Goal: Task Accomplishment & Management: Manage account settings

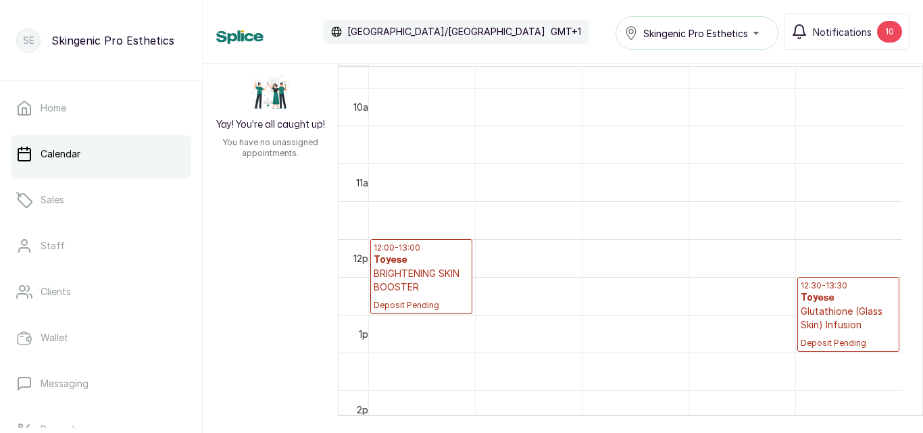
scroll to position [793, 0]
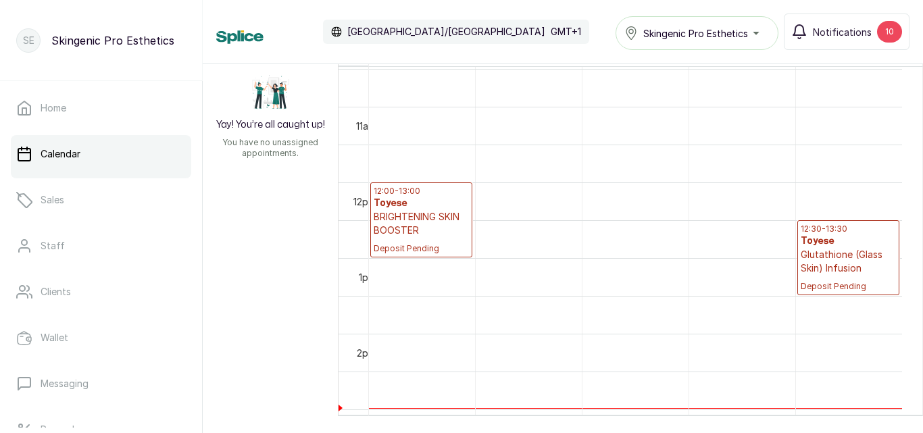
click at [431, 230] on p "BRIGHTENING SKIN BOOSTER" at bounding box center [421, 223] width 95 height 27
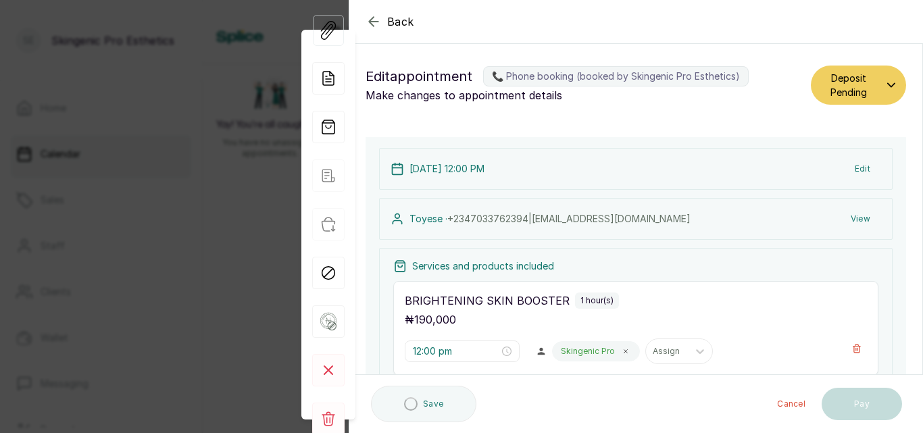
click at [888, 86] on icon "button" at bounding box center [891, 84] width 7 height 3
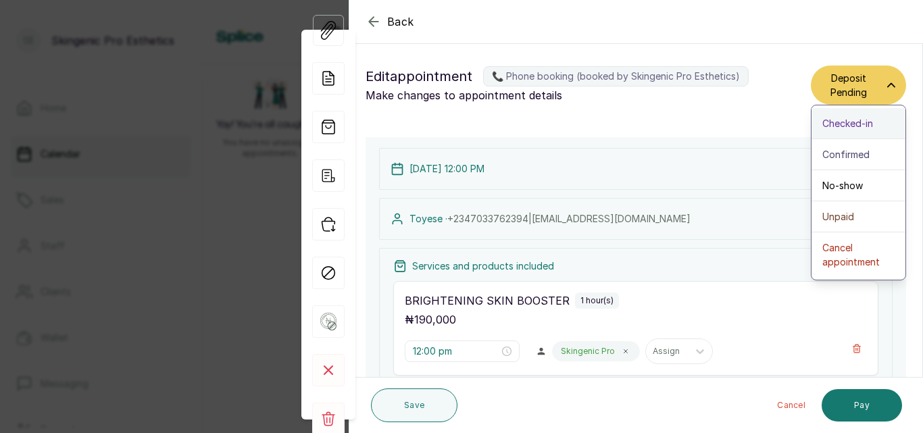
click at [872, 135] on button "Checked-in" at bounding box center [859, 123] width 94 height 31
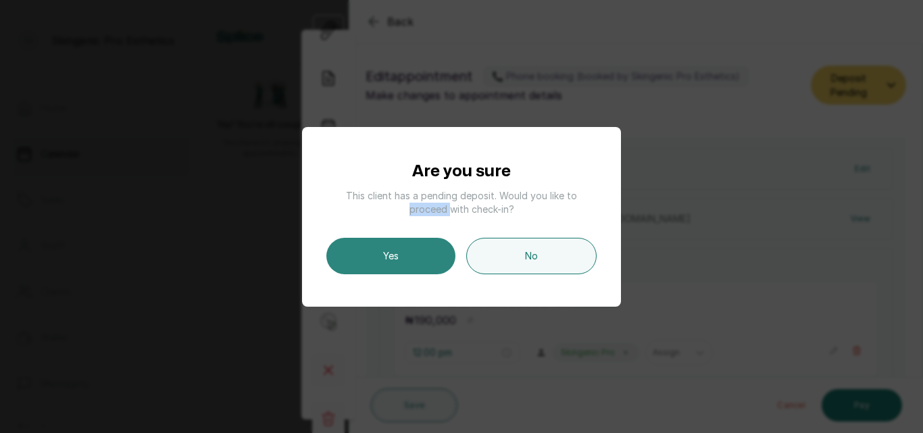
click at [376, 258] on button "Yes" at bounding box center [391, 256] width 129 height 37
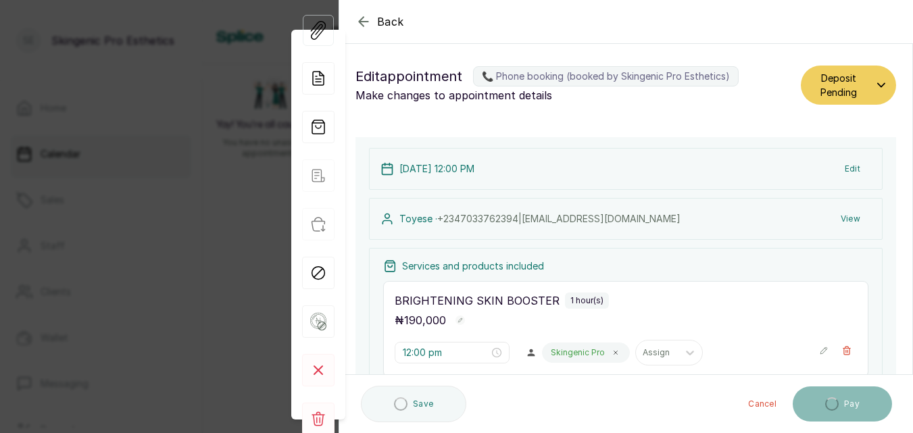
click at [368, 19] on div "Calendar [GEOGRAPHIC_DATA]/[GEOGRAPHIC_DATA] GMT+1 Skingenic Pro Esthetics Noti…" at bounding box center [557, 32] width 683 height 37
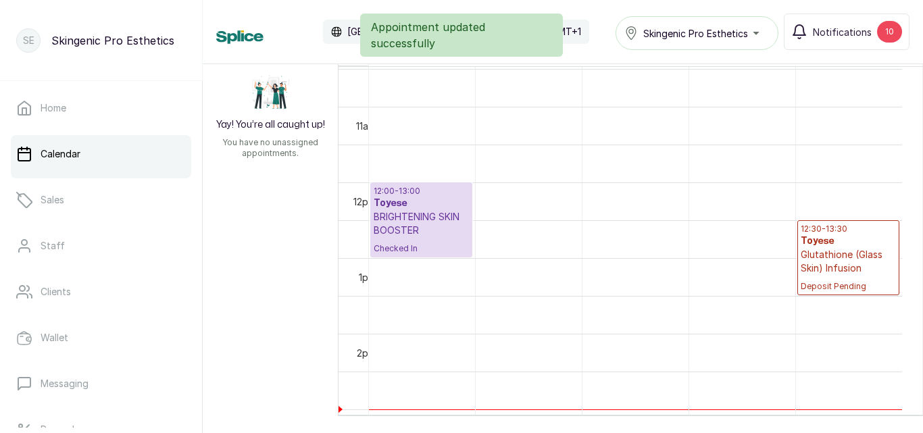
click at [853, 274] on p "Glutathione (Glass Skin) Infusion" at bounding box center [848, 261] width 95 height 27
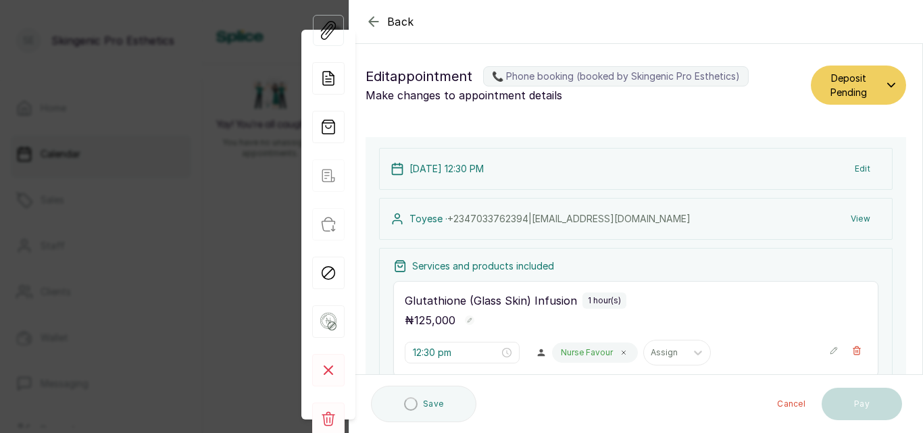
click at [888, 83] on icon "button" at bounding box center [892, 85] width 8 height 11
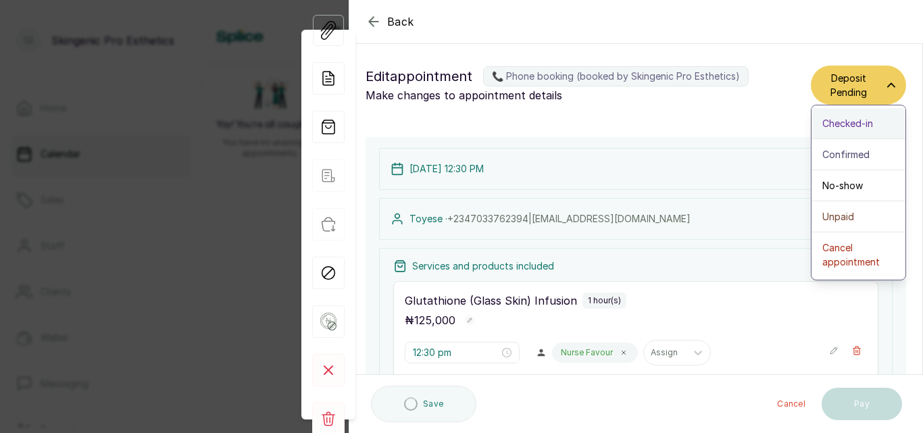
click at [867, 122] on div "Checked-in" at bounding box center [859, 123] width 72 height 14
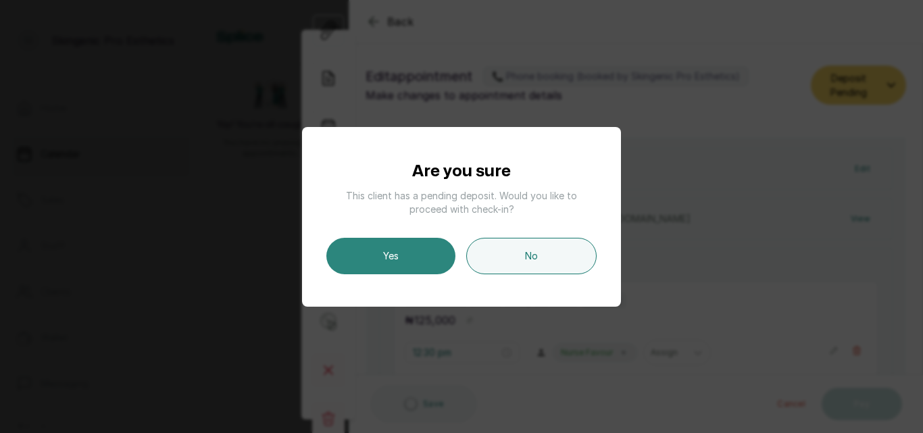
click at [412, 245] on button "Yes" at bounding box center [391, 256] width 129 height 37
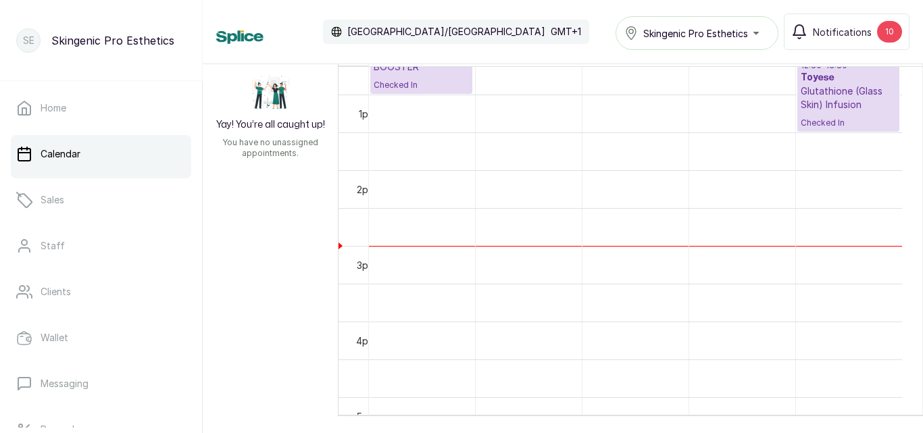
scroll to position [953, 0]
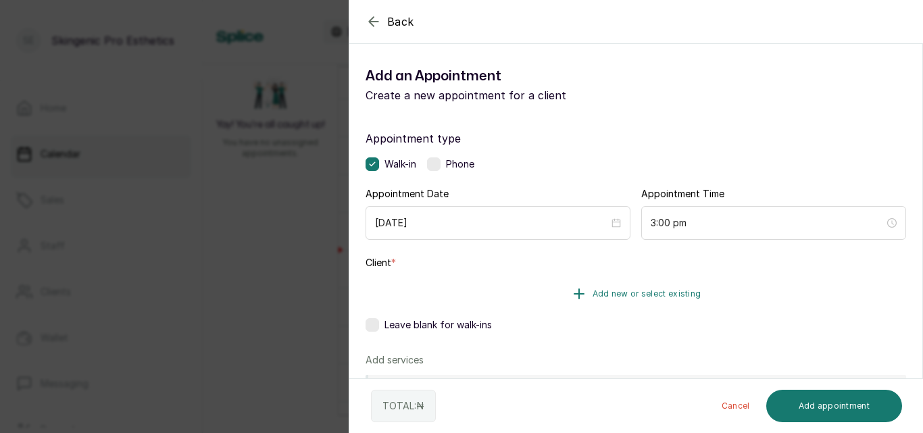
click at [576, 297] on icon "button" at bounding box center [579, 294] width 16 height 16
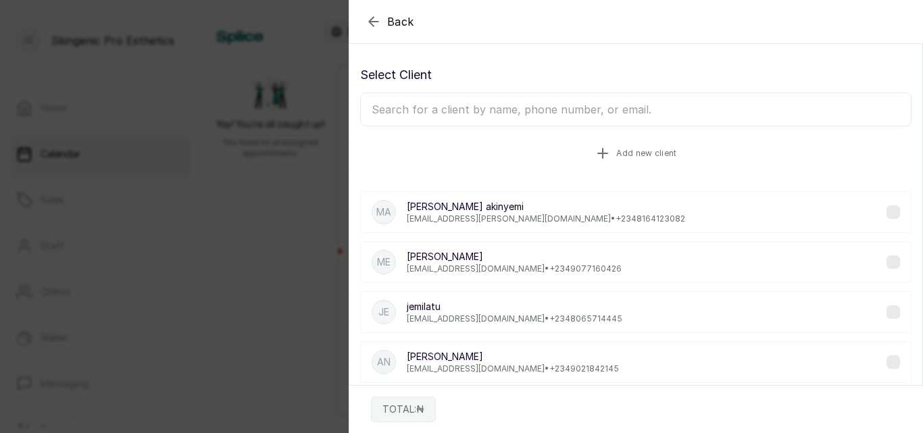
click at [598, 153] on icon "button" at bounding box center [602, 153] width 9 height 9
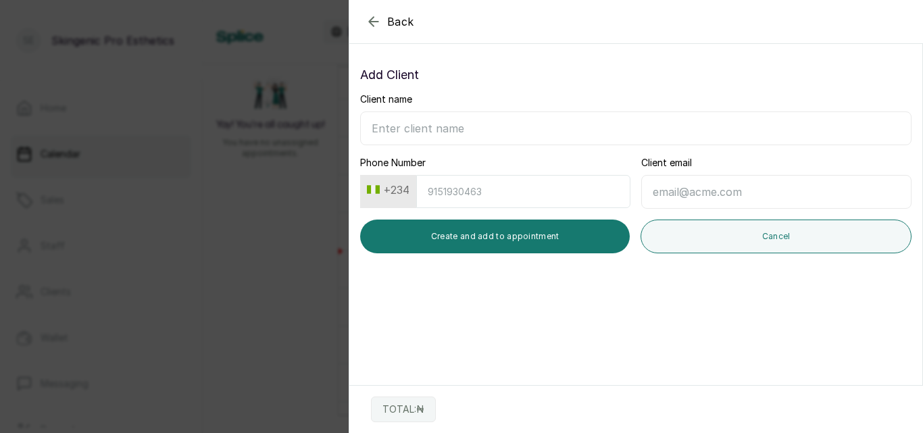
click at [556, 123] on input "Client name" at bounding box center [636, 129] width 552 height 34
click at [367, 126] on input "fadere ademilade" at bounding box center [636, 129] width 552 height 34
type input "Mr [PERSON_NAME]"
click at [439, 199] on input "Phone Number" at bounding box center [523, 191] width 214 height 33
type input "9062051827"
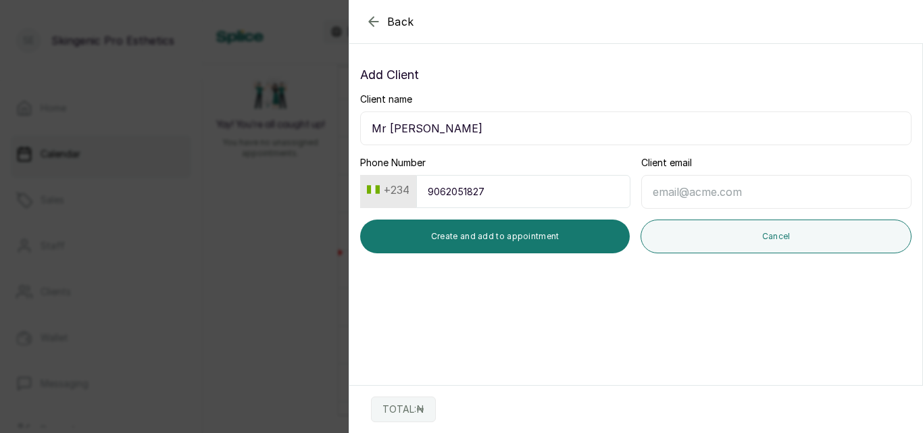
click at [670, 197] on input "Client email" at bounding box center [777, 192] width 270 height 34
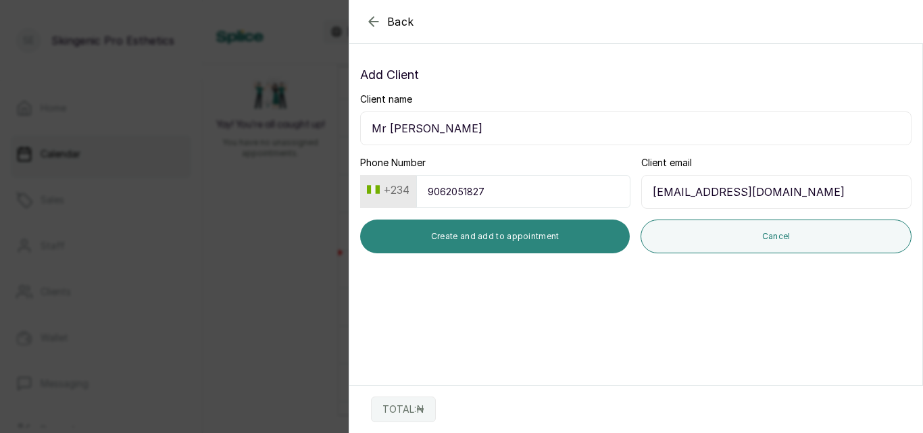
type input "[EMAIL_ADDRESS][DOMAIN_NAME]"
click at [530, 239] on button "Create and add to appointment" at bounding box center [495, 237] width 270 height 34
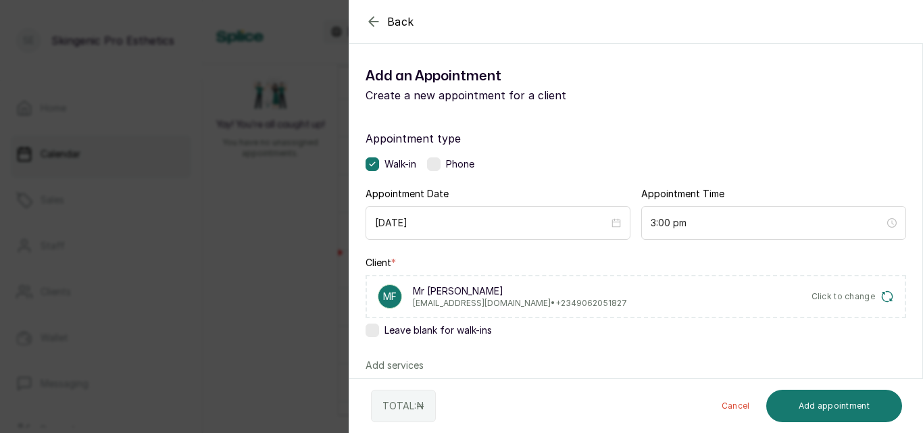
click at [530, 239] on div "[DATE]" at bounding box center [498, 223] width 265 height 34
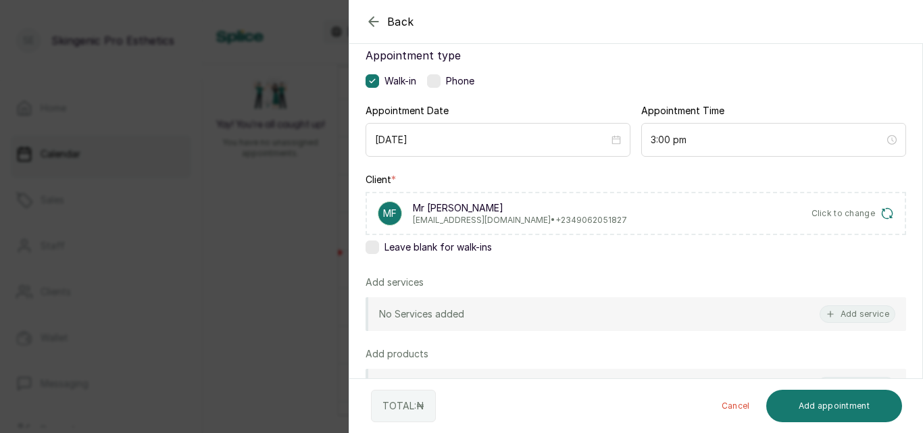
scroll to position [141, 0]
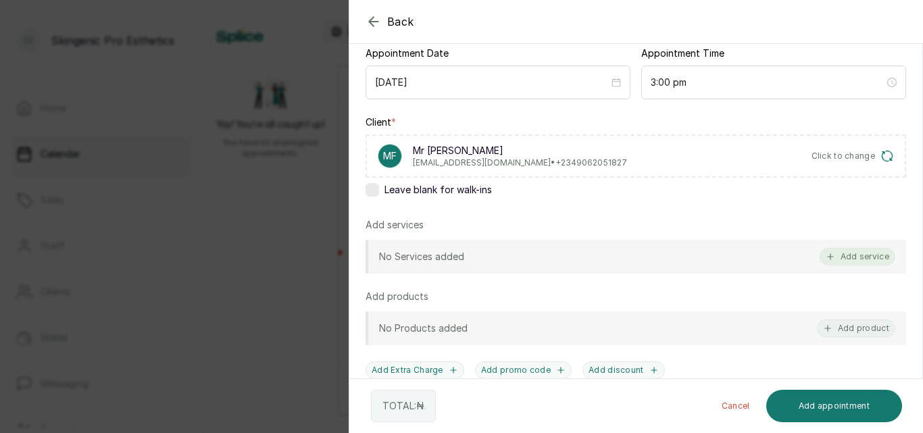
click at [842, 261] on button "Add service" at bounding box center [858, 257] width 76 height 18
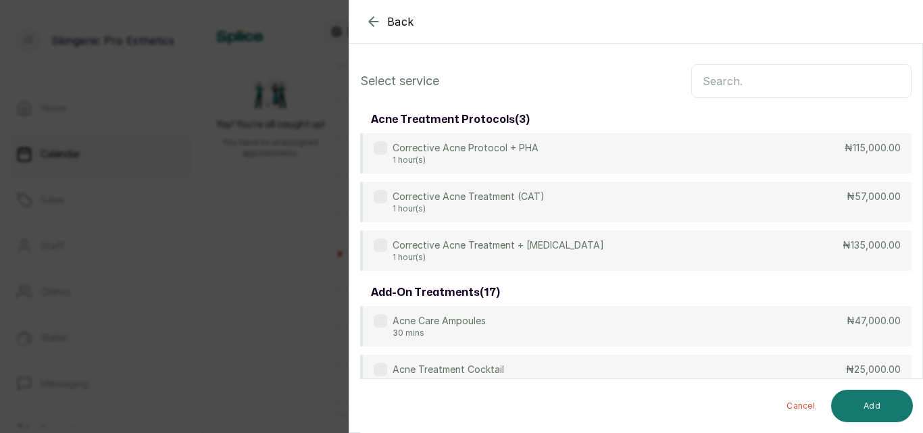
scroll to position [0, 0]
click at [832, 78] on input "text" at bounding box center [802, 83] width 220 height 34
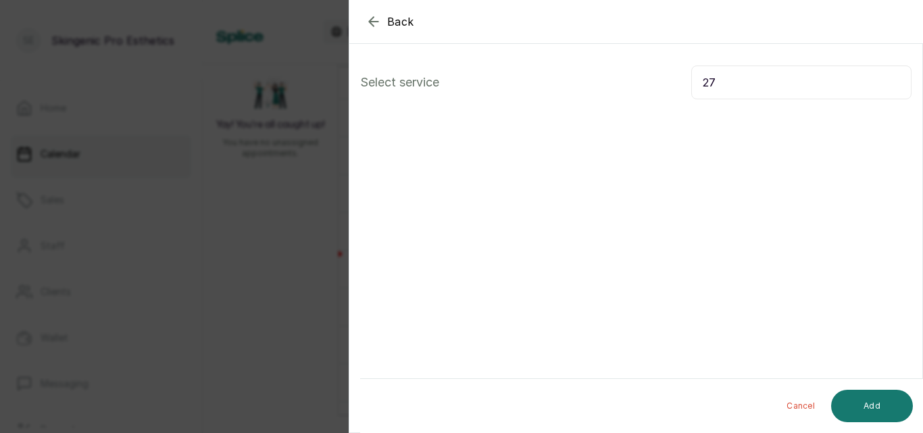
type input "2"
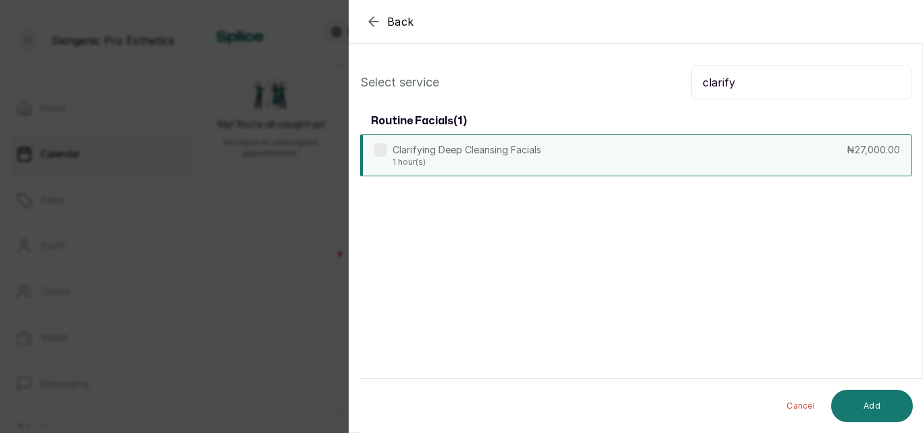
type input "clarify"
click at [516, 155] on p "Clarifying Deep Cleansing Facials" at bounding box center [467, 150] width 149 height 14
click at [867, 404] on button "Add" at bounding box center [873, 406] width 82 height 32
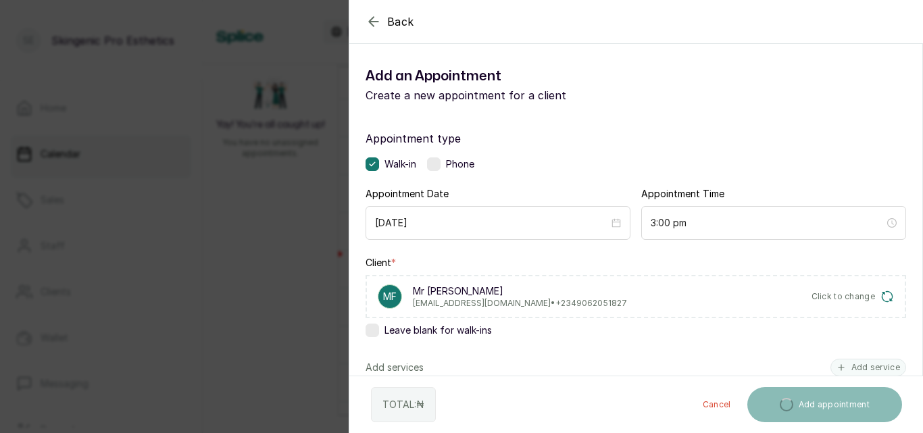
drag, startPoint x: 923, startPoint y: 287, endPoint x: 915, endPoint y: 280, distance: 10.5
click at [915, 280] on section "Back Add Appointment Add an Appointment Create a new appointment for a client A…" at bounding box center [636, 216] width 575 height 433
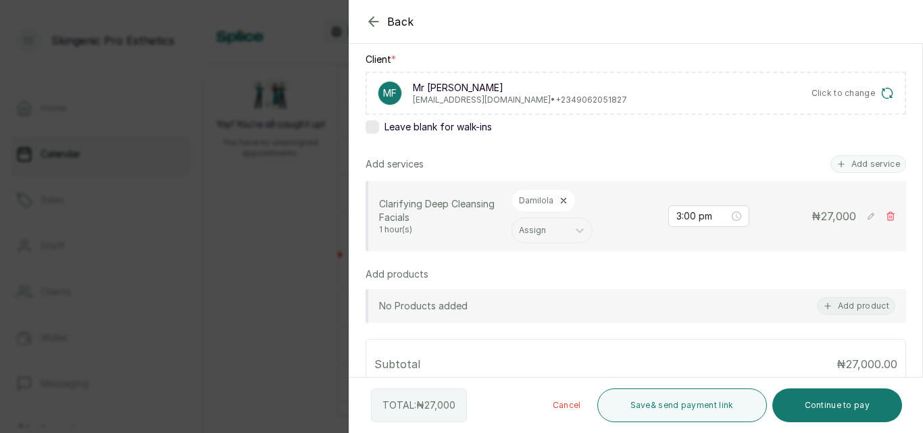
scroll to position [202, 0]
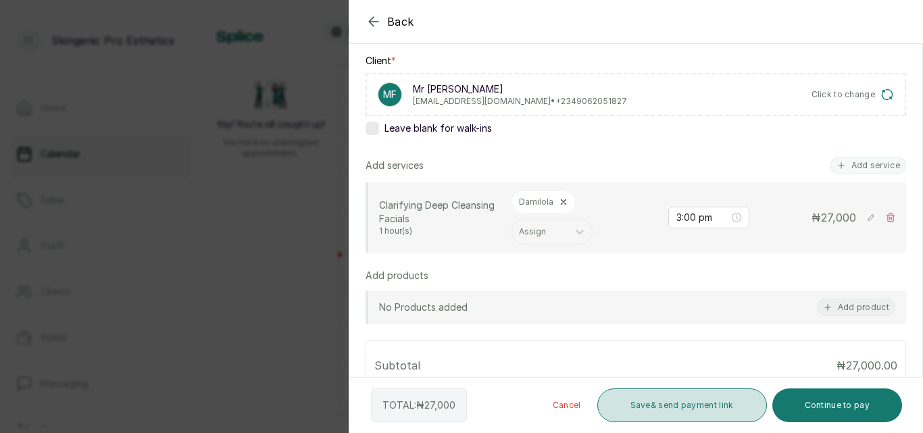
click at [713, 397] on button "Save & send payment link" at bounding box center [683, 406] width 170 height 34
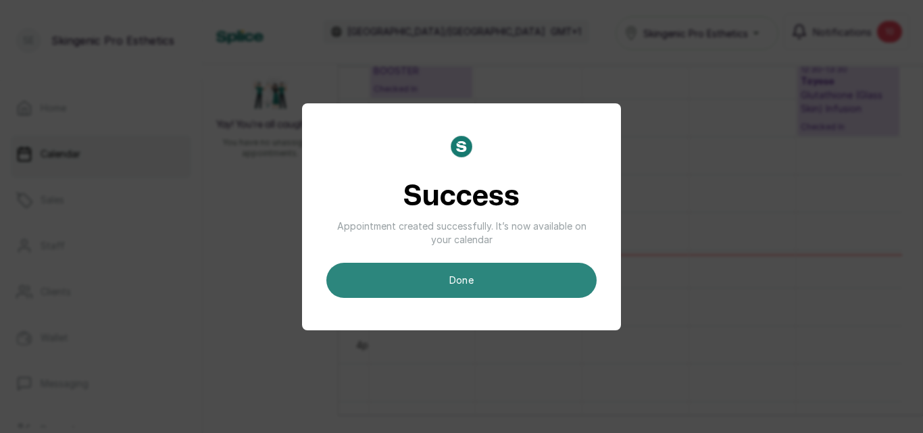
click at [432, 277] on button "done" at bounding box center [462, 280] width 270 height 35
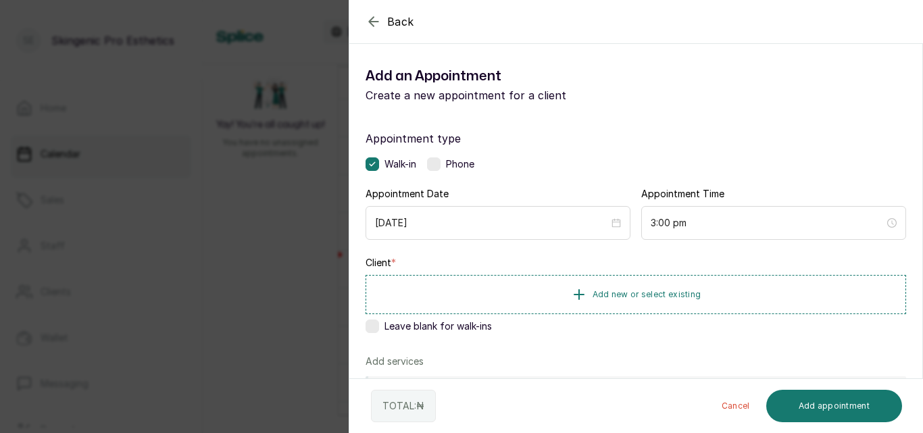
click at [373, 327] on label at bounding box center [373, 327] width 14 height 14
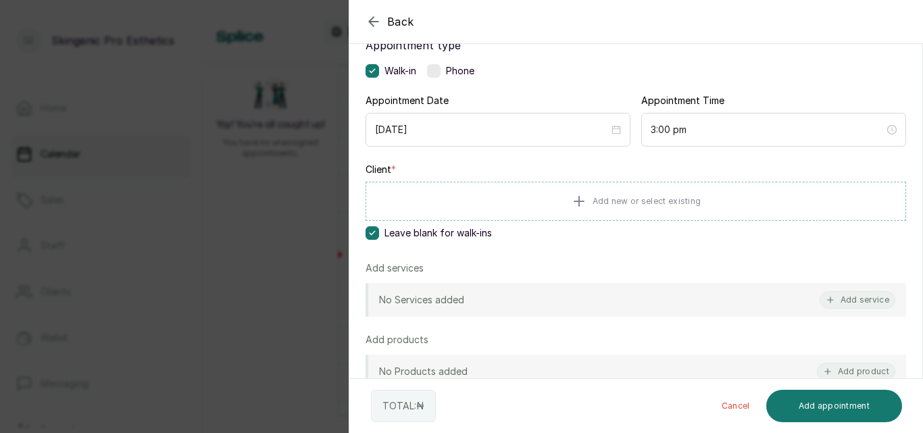
scroll to position [101, 0]
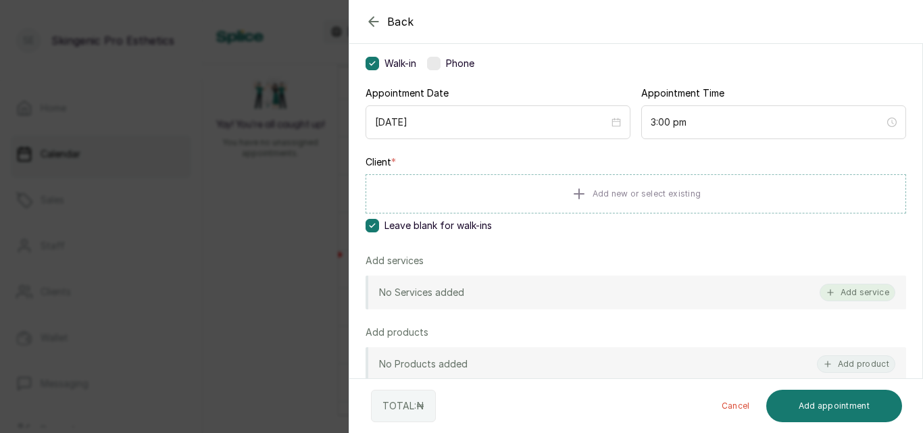
click at [839, 287] on button "Add service" at bounding box center [858, 293] width 76 height 18
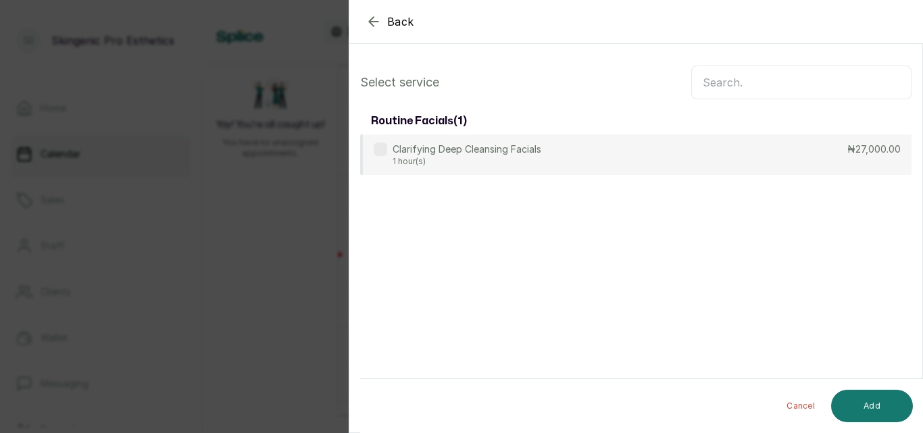
scroll to position [0, 0]
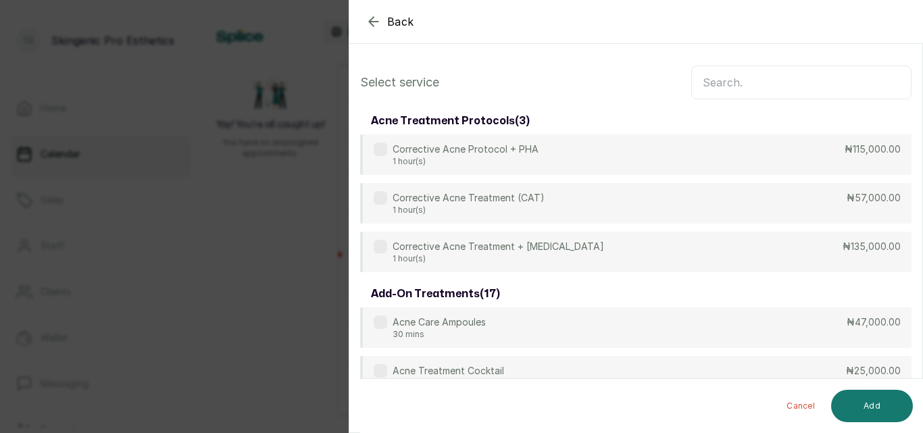
click at [758, 84] on input "text" at bounding box center [802, 83] width 220 height 34
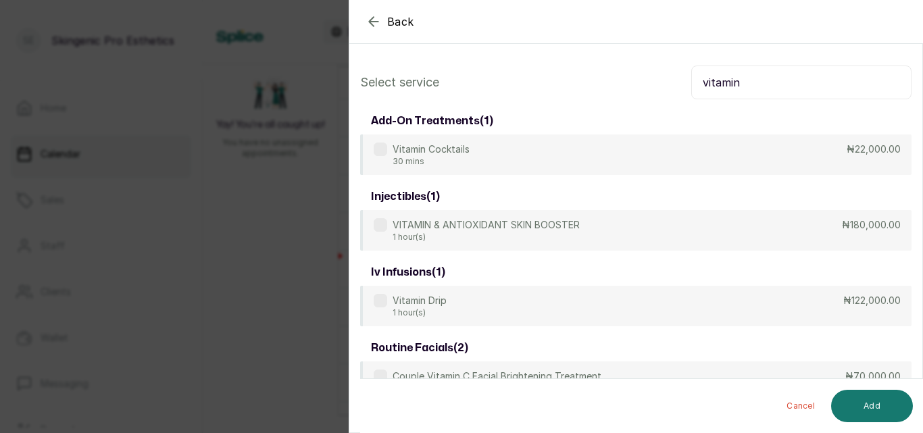
type input "vitamin"
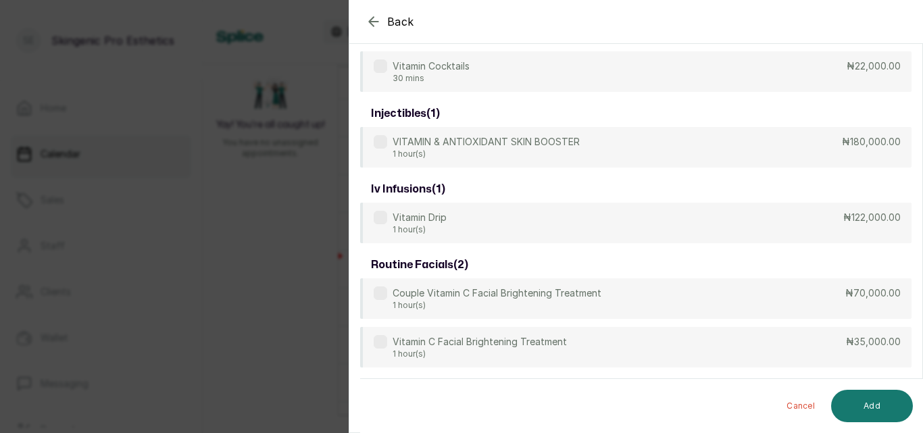
scroll to position [79, 0]
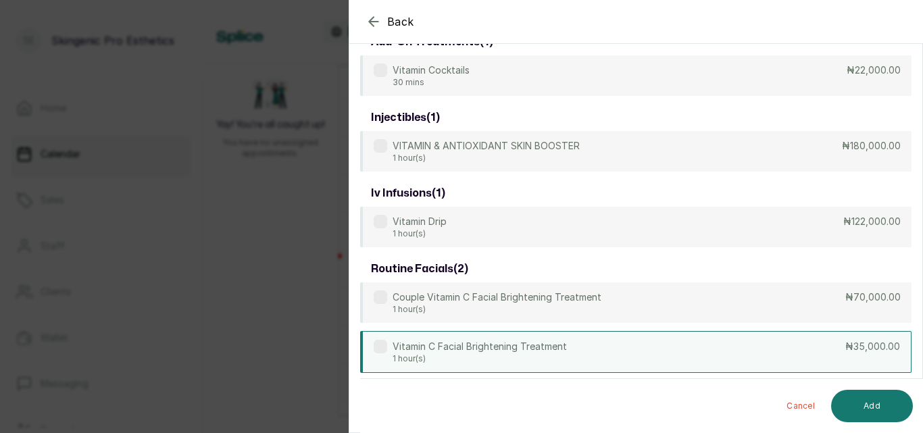
click at [470, 366] on div "Vitamin C Facial Brightening Treatment 1 hour(s) ₦35,000.00" at bounding box center [636, 352] width 552 height 42
click at [871, 412] on button "Add" at bounding box center [873, 406] width 82 height 32
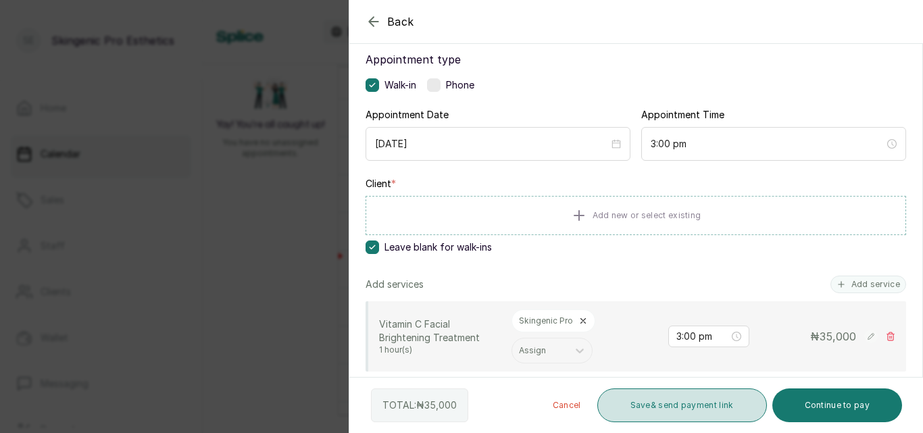
click at [706, 404] on button "Save & send payment link" at bounding box center [683, 406] width 170 height 34
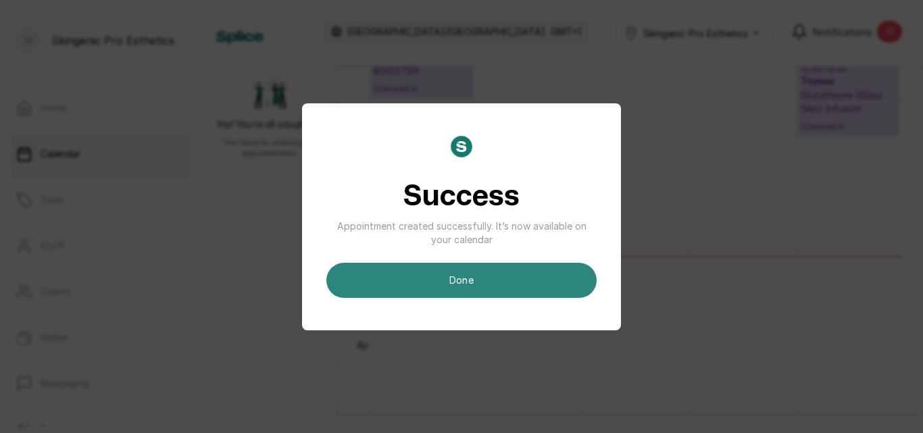
click at [477, 274] on button "done" at bounding box center [462, 280] width 270 height 35
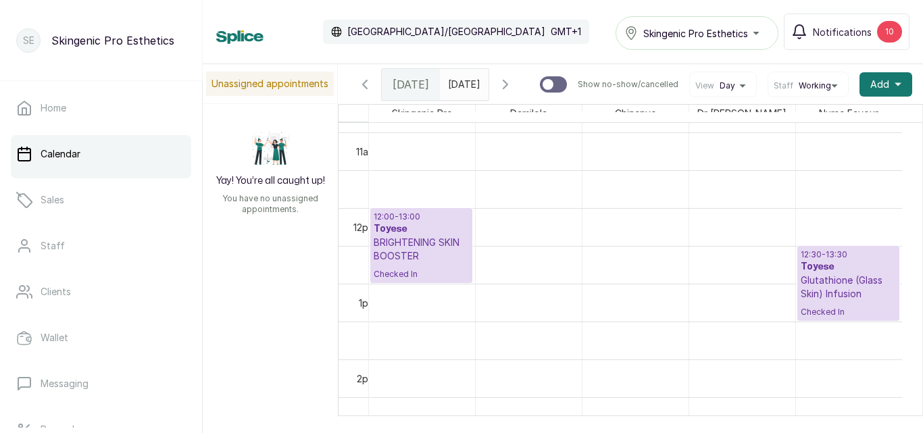
scroll to position [892, 0]
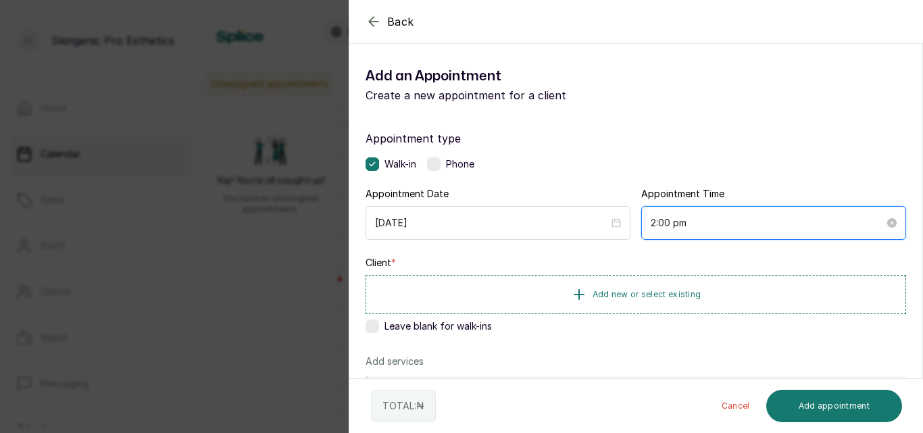
click at [654, 223] on input "2:00 pm" at bounding box center [768, 223] width 234 height 15
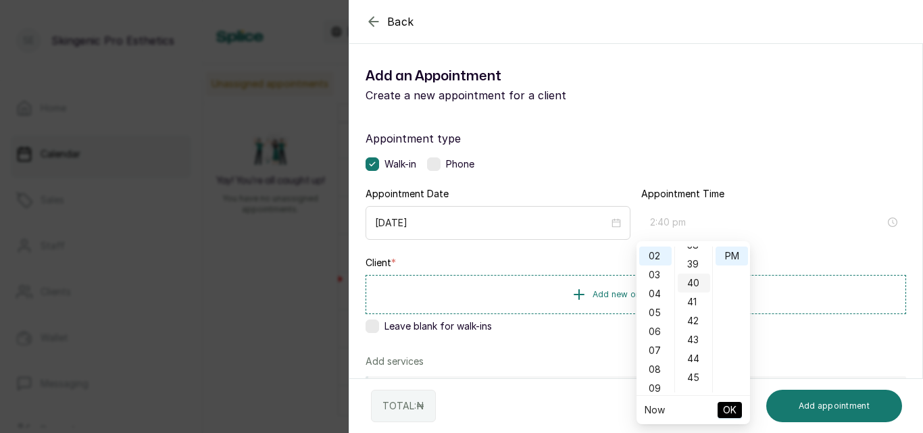
click at [698, 280] on div "40" at bounding box center [694, 283] width 32 height 19
type input "2:40 pm"
click at [731, 411] on span "OK" at bounding box center [730, 411] width 14 height 26
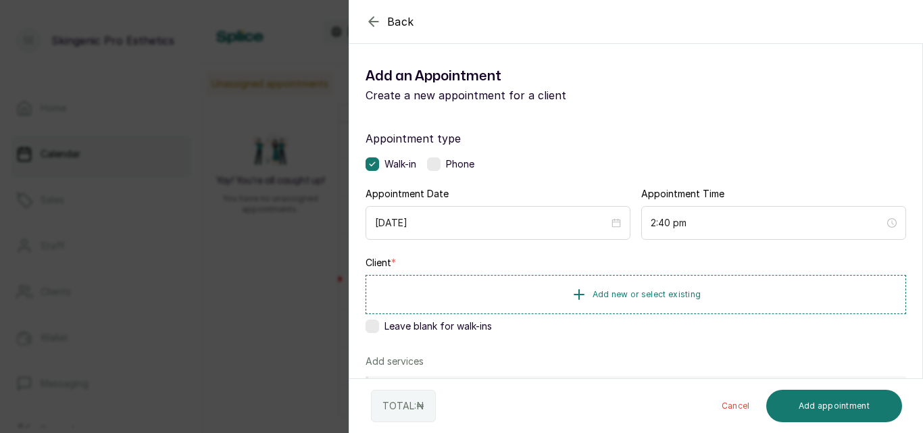
click at [456, 326] on span "Leave blank for walk-ins" at bounding box center [438, 327] width 107 height 14
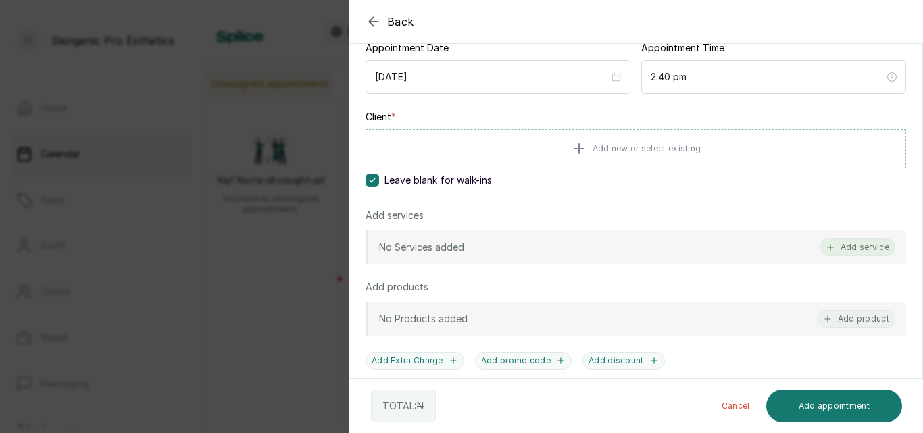
click at [844, 247] on button "Add service" at bounding box center [858, 248] width 76 height 18
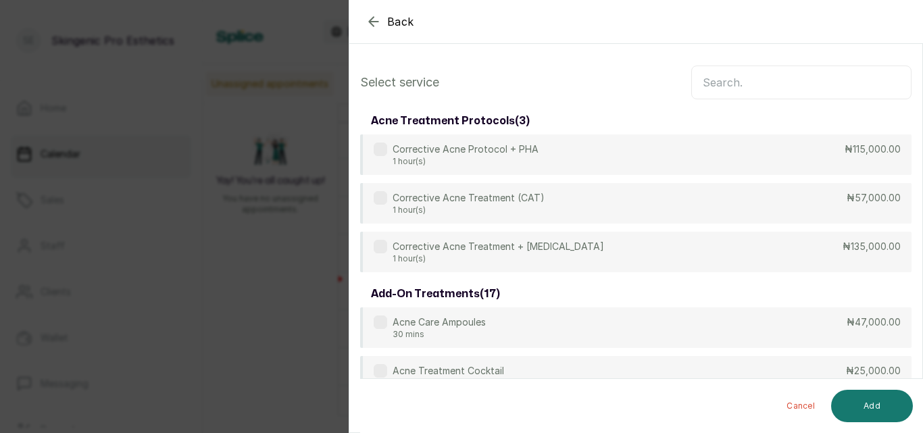
click at [850, 92] on input "text" at bounding box center [802, 83] width 220 height 34
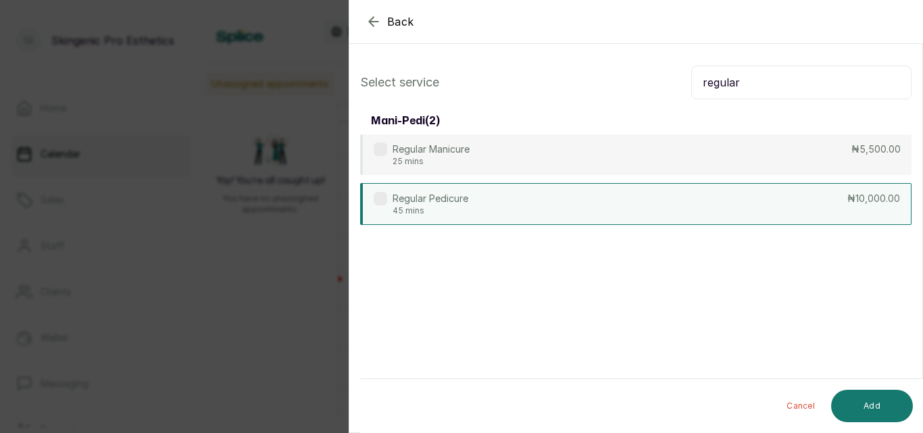
type input "regular"
click at [697, 194] on div "Regular Pedicure 45 mins ₦10,000.00" at bounding box center [636, 204] width 552 height 42
click at [861, 402] on button "Add" at bounding box center [873, 406] width 82 height 32
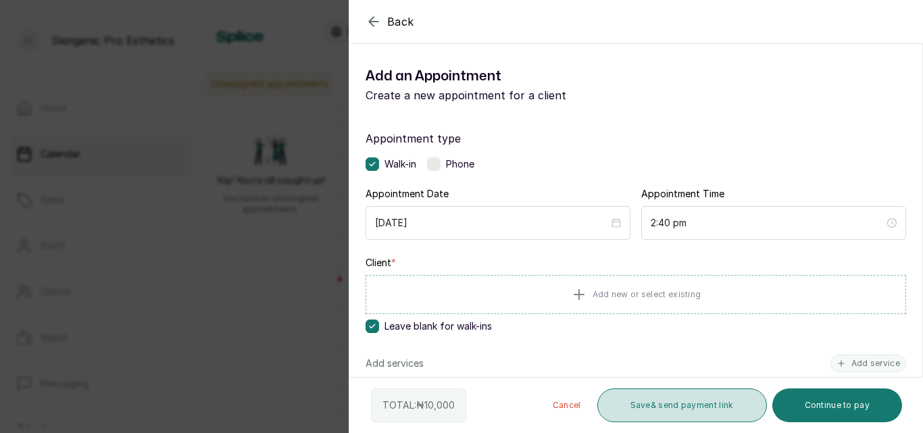
click at [704, 403] on button "Save & send payment link" at bounding box center [683, 406] width 170 height 34
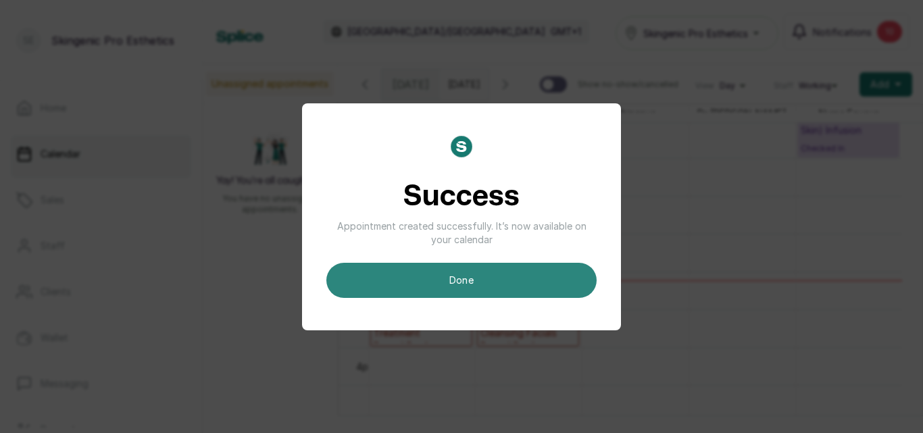
click at [482, 282] on button "done" at bounding box center [462, 280] width 270 height 35
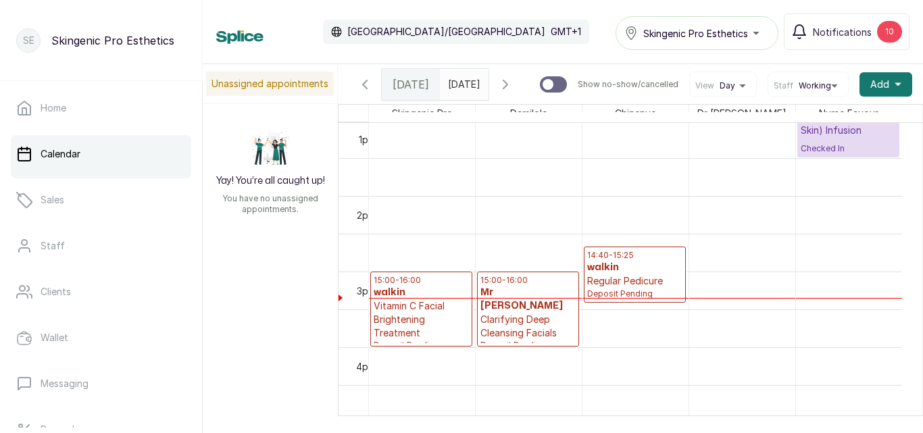
click at [619, 288] on p "Regular Pedicure" at bounding box center [634, 281] width 95 height 14
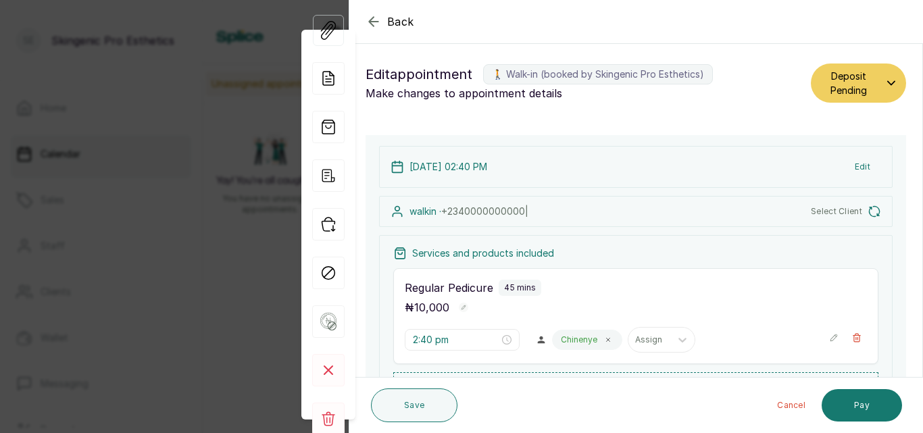
scroll to position [0, 0]
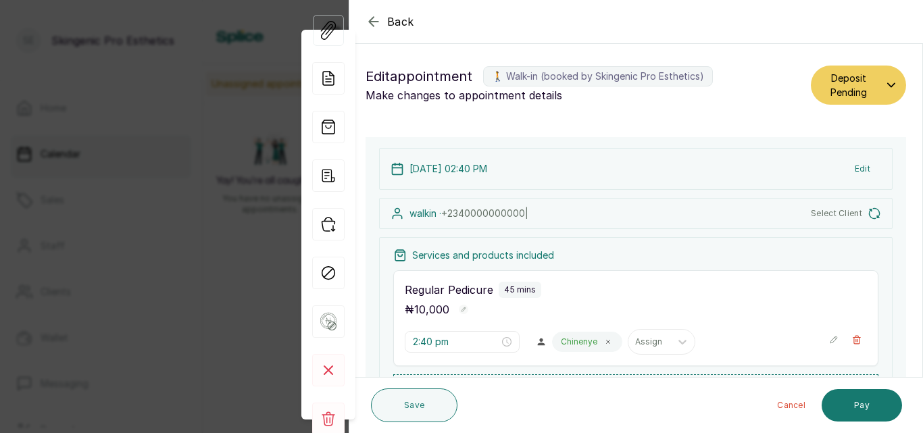
click at [885, 79] on button "Deposit Pending" at bounding box center [858, 85] width 95 height 39
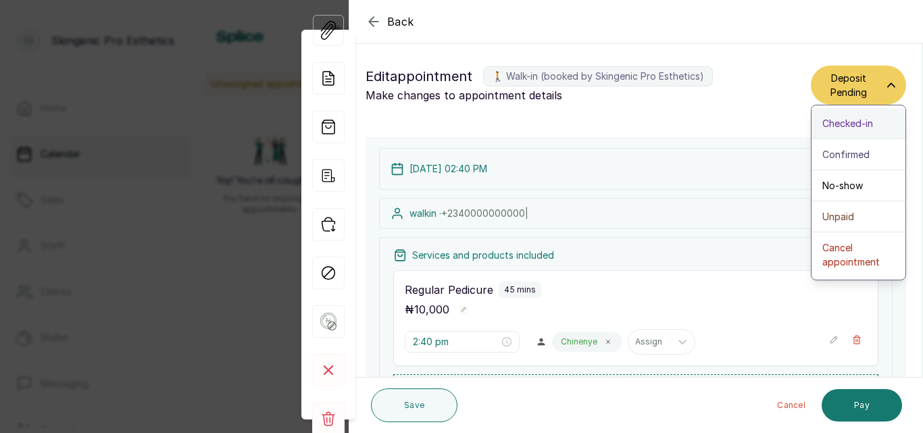
click at [875, 124] on div "Checked-in" at bounding box center [859, 123] width 72 height 14
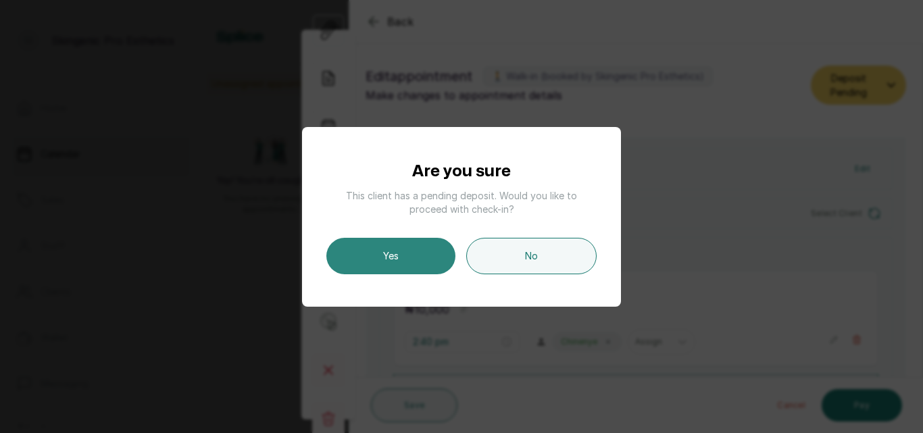
click at [366, 254] on button "Yes" at bounding box center [391, 256] width 129 height 37
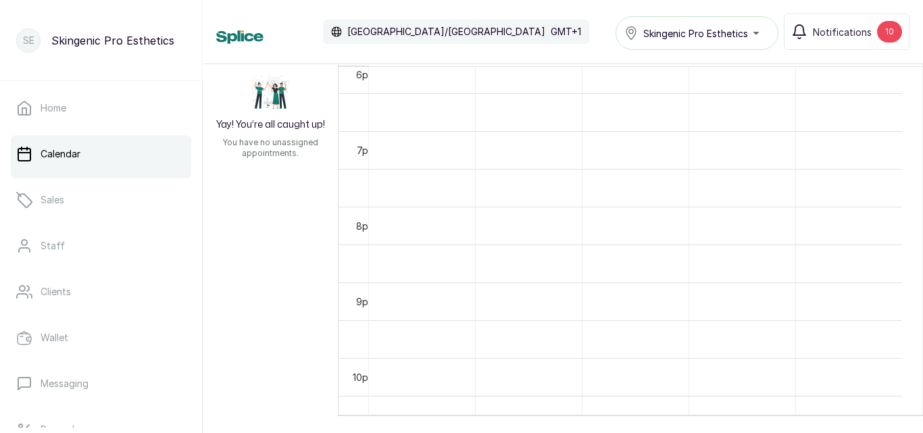
scroll to position [972, 0]
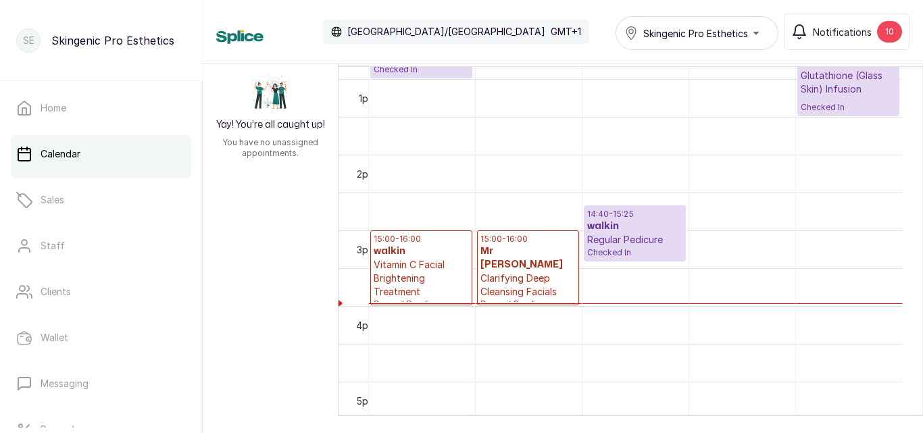
click at [441, 278] on p "Vitamin C Facial Brightening Treatment" at bounding box center [421, 278] width 95 height 41
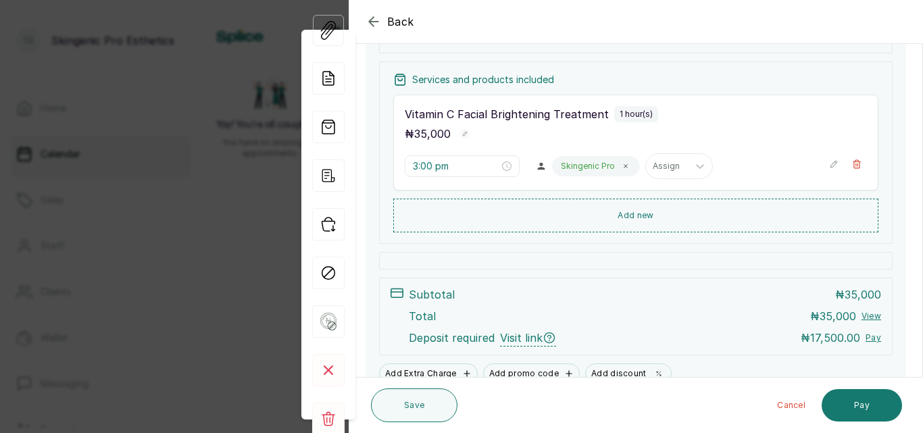
scroll to position [170, 0]
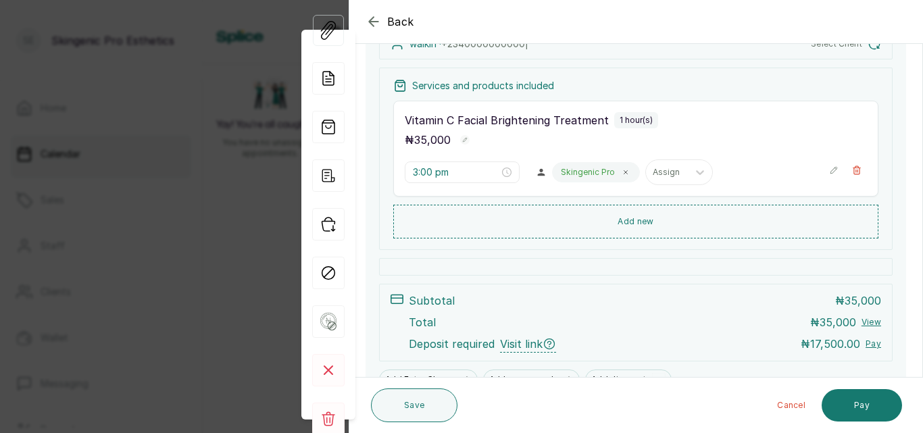
click at [370, 16] on icon "button" at bounding box center [374, 22] width 16 height 16
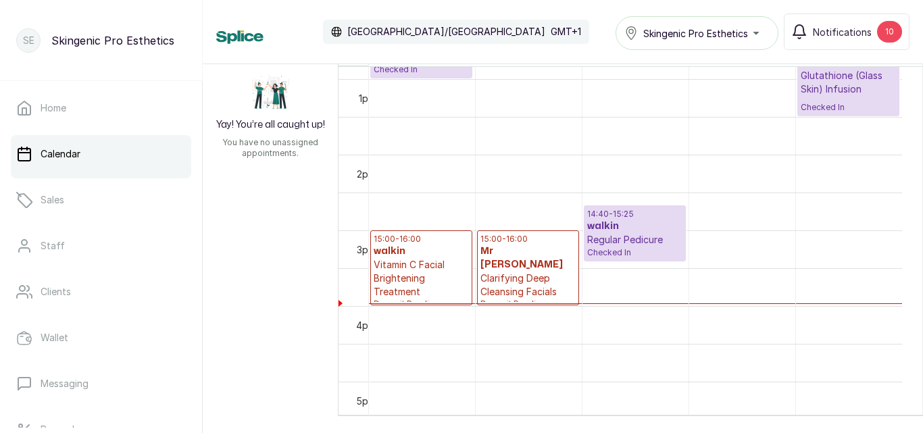
click at [525, 272] on p "Clarifying Deep Cleansing Facials" at bounding box center [528, 285] width 95 height 27
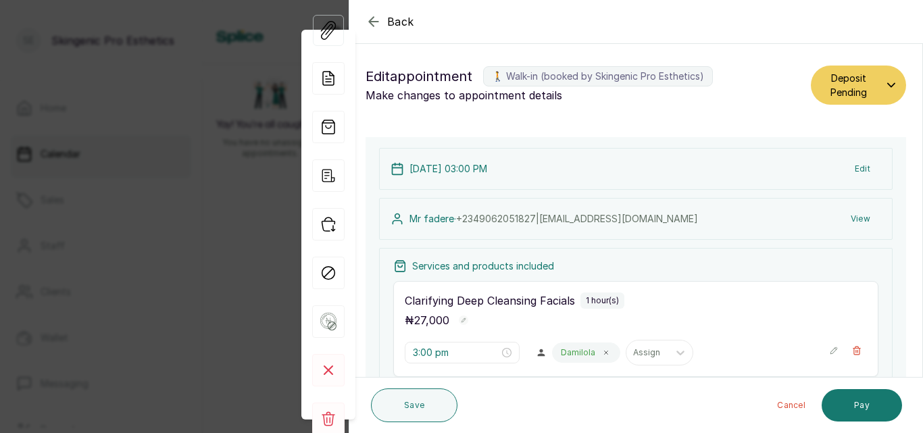
click at [373, 18] on icon "button" at bounding box center [373, 21] width 9 height 9
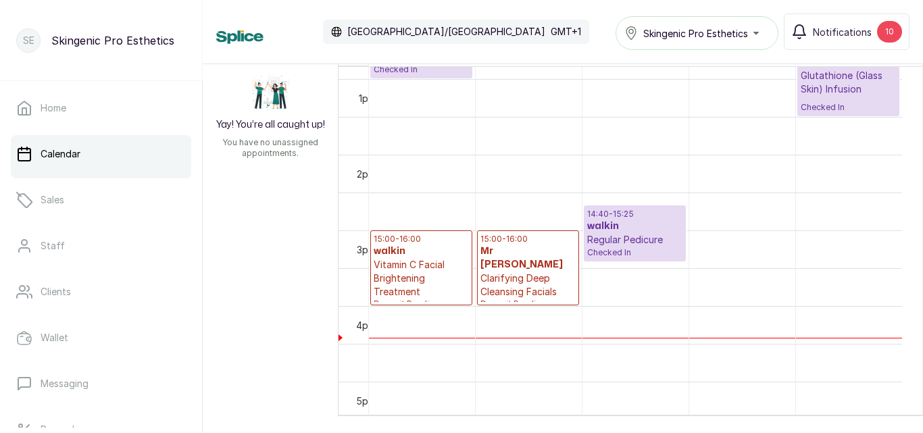
click at [646, 239] on p "Regular Pedicure" at bounding box center [634, 240] width 95 height 14
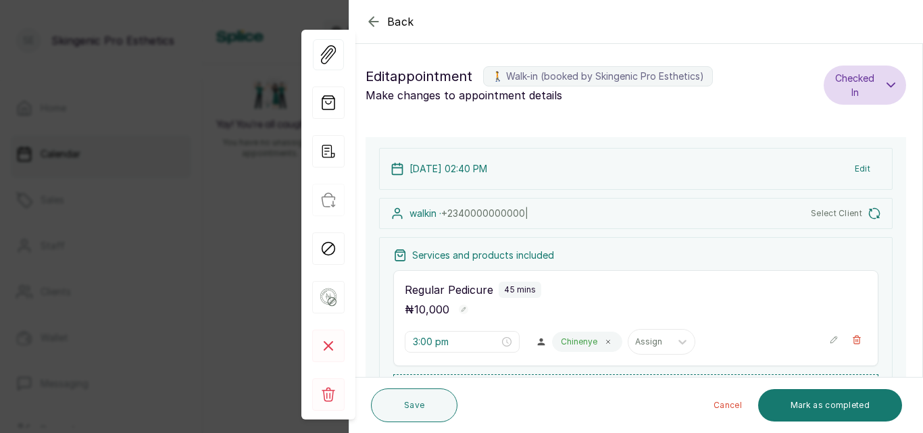
type input "2:40 pm"
click at [817, 409] on button "Pay & Complete" at bounding box center [837, 405] width 130 height 32
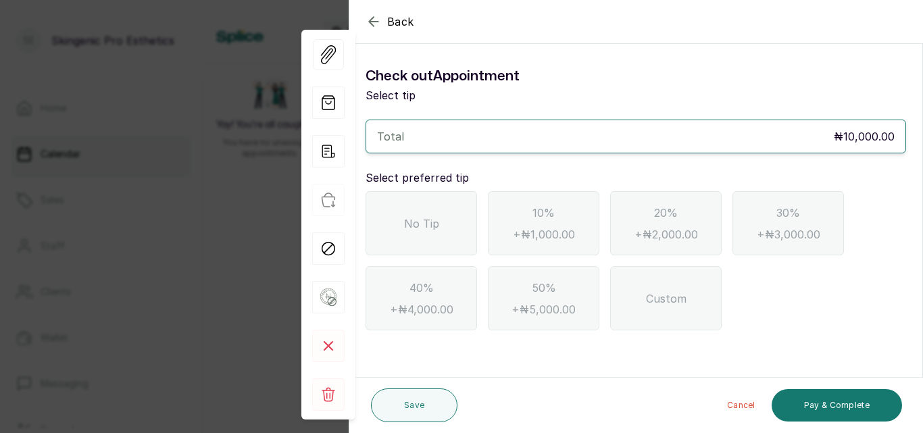
click at [414, 241] on div "No Tip" at bounding box center [422, 223] width 112 height 64
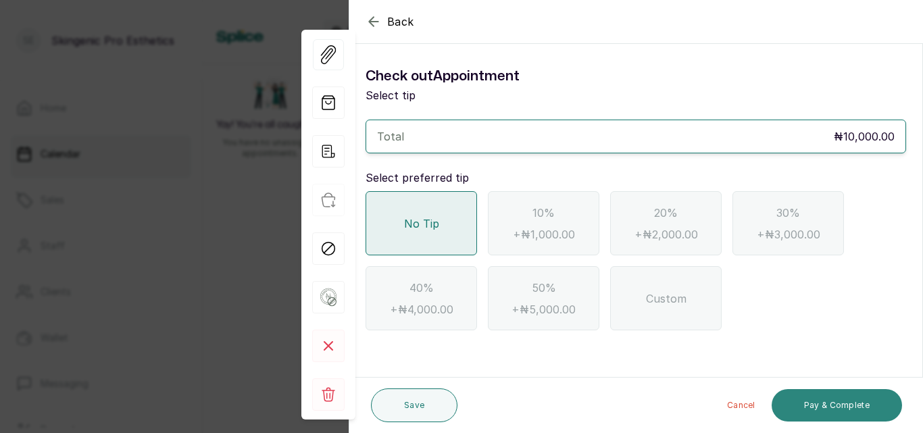
click at [822, 405] on button "Pay & Complete" at bounding box center [837, 405] width 130 height 32
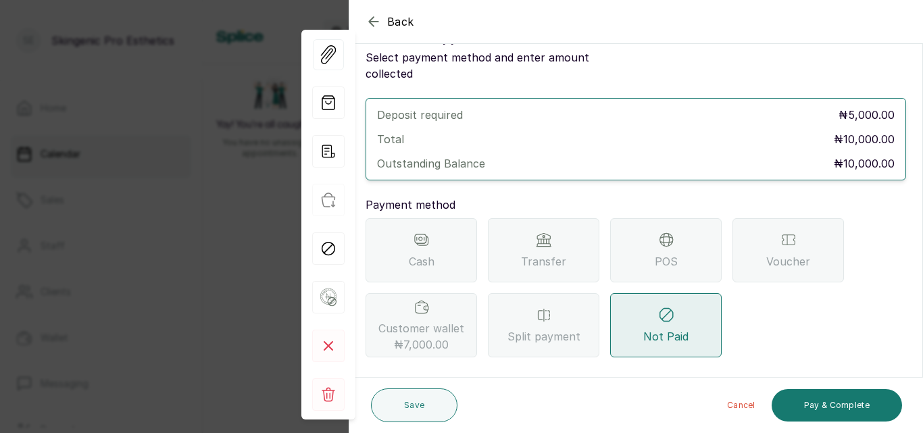
scroll to position [39, 0]
click at [537, 253] on span "Transfer" at bounding box center [543, 261] width 45 height 16
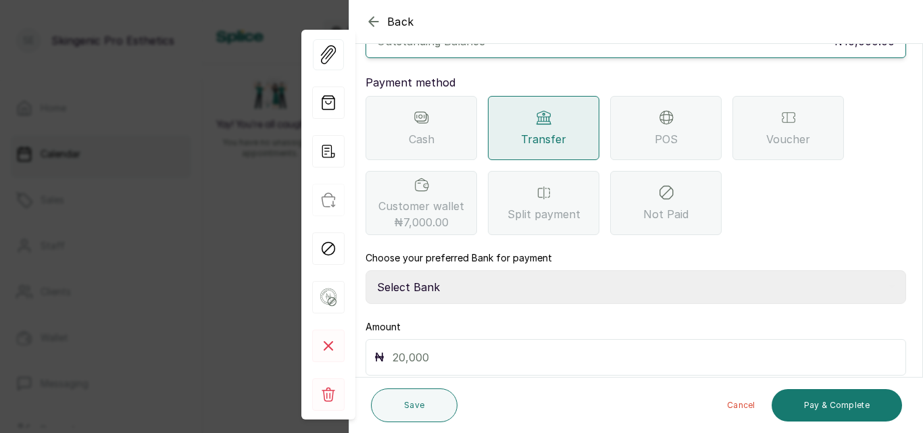
scroll to position [162, 0]
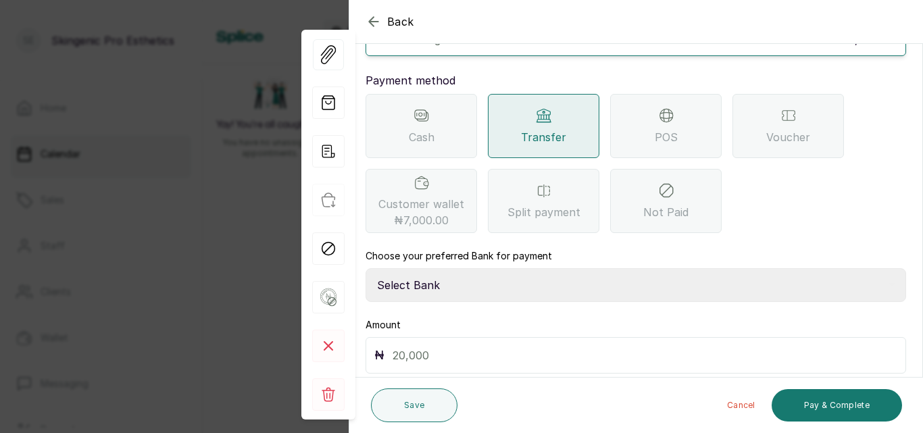
click at [521, 273] on select "Select Bank Skingenic Pro Esthetics First City Monument Bank SKINGENIC PRO ESTH…" at bounding box center [636, 285] width 541 height 34
select select "c79eea2b-aeb8-454d-b486-470d48a76130"
click at [366, 268] on select "Select Bank Skingenic Pro Esthetics First City Monument Bank SKINGENIC PRO ESTH…" at bounding box center [636, 285] width 541 height 34
click at [484, 346] on input "text" at bounding box center [645, 355] width 505 height 19
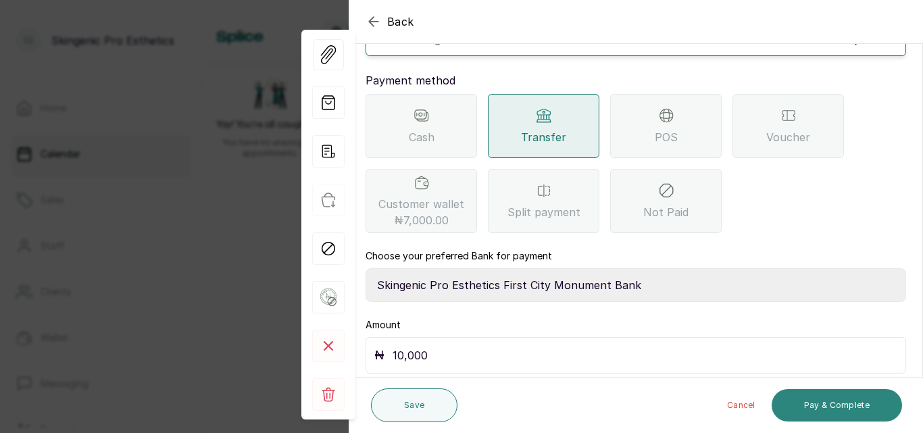
type input "10,000"
click at [800, 399] on button "Pay & Complete" at bounding box center [837, 405] width 130 height 32
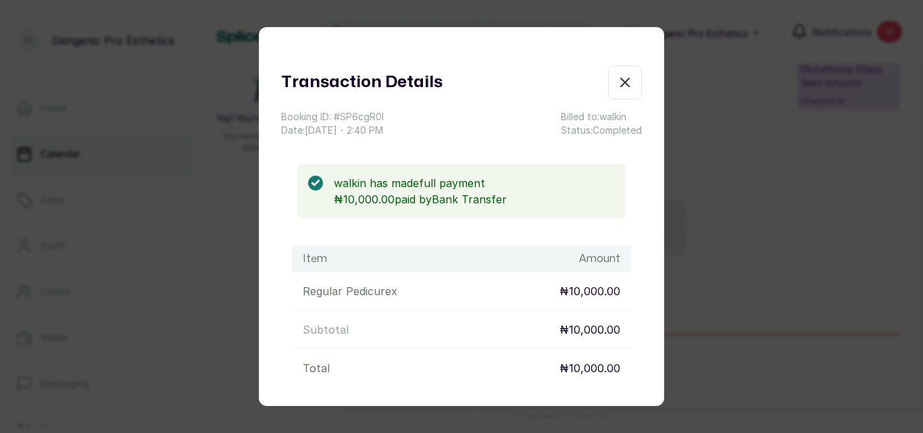
click at [617, 76] on icon "button" at bounding box center [625, 82] width 16 height 16
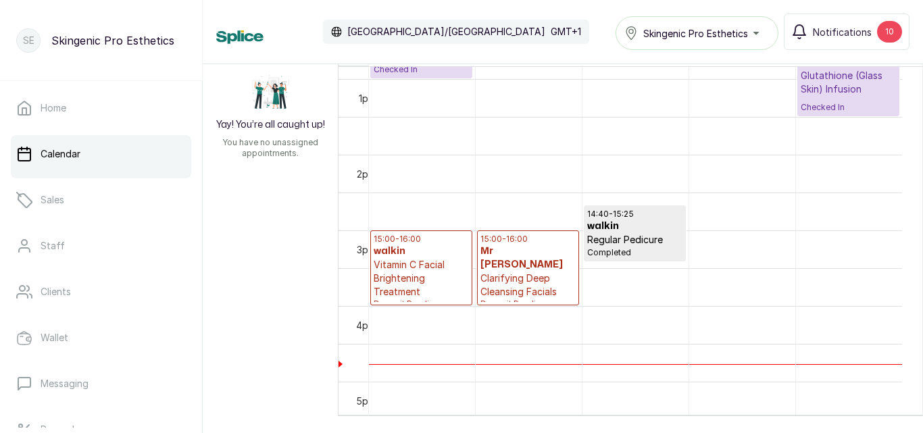
click at [432, 273] on p "Vitamin C Facial Brightening Treatment" at bounding box center [421, 278] width 95 height 41
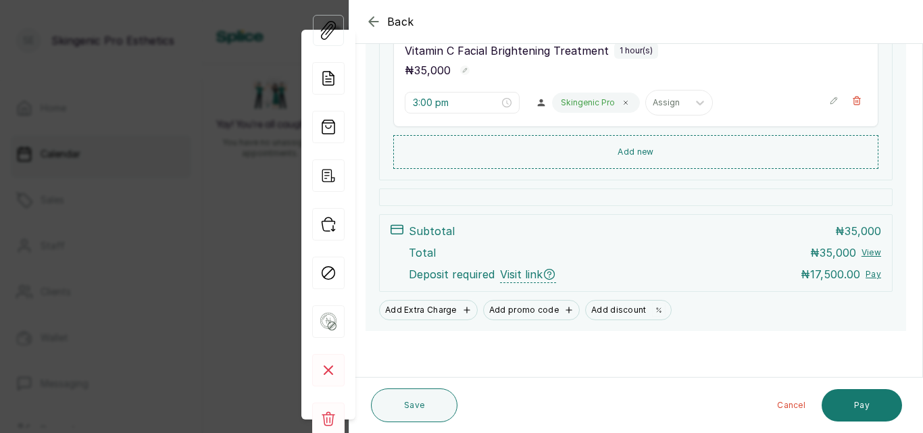
scroll to position [241, 0]
click at [332, 84] on icon at bounding box center [328, 78] width 32 height 32
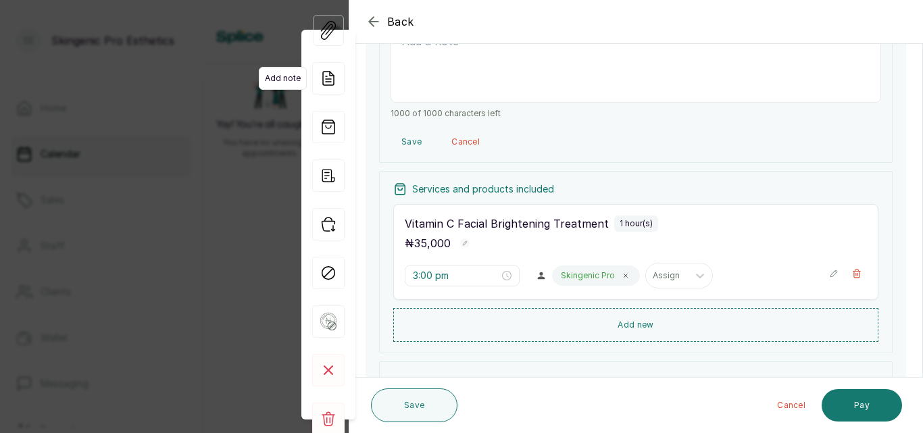
scroll to position [415, 0]
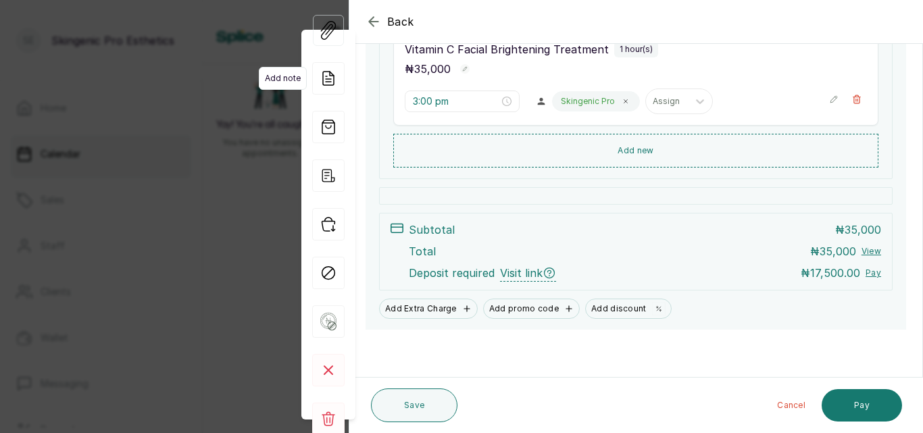
click at [329, 76] on icon at bounding box center [328, 78] width 32 height 32
click at [326, 74] on icon at bounding box center [328, 78] width 32 height 32
click at [335, 78] on icon at bounding box center [328, 78] width 32 height 32
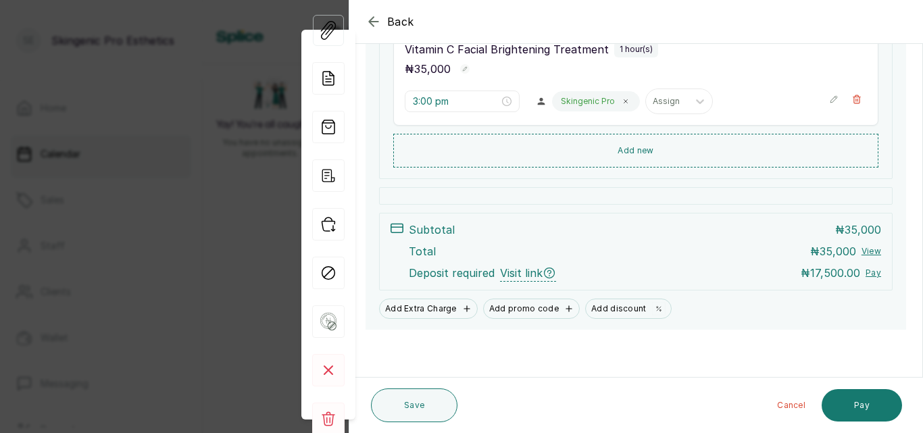
scroll to position [185, 0]
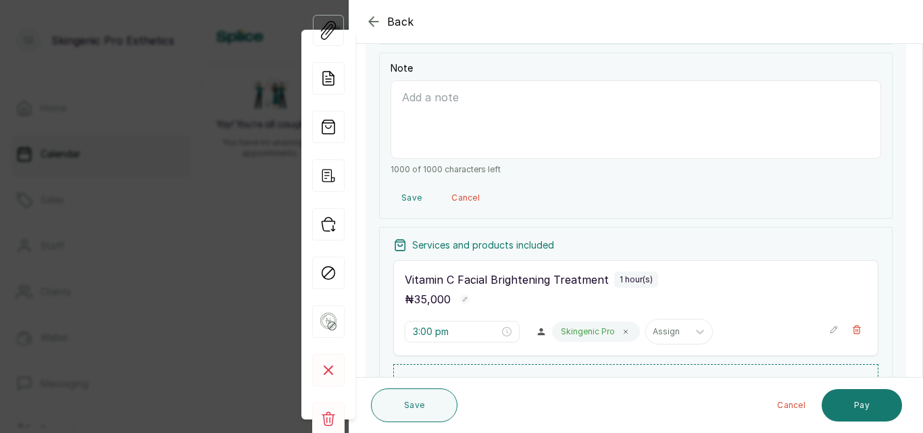
click at [650, 124] on textarea "Note" at bounding box center [636, 119] width 491 height 78
type textarea "h"
click at [653, 124] on textarea "HMO facials deducted from the" at bounding box center [636, 119] width 491 height 78
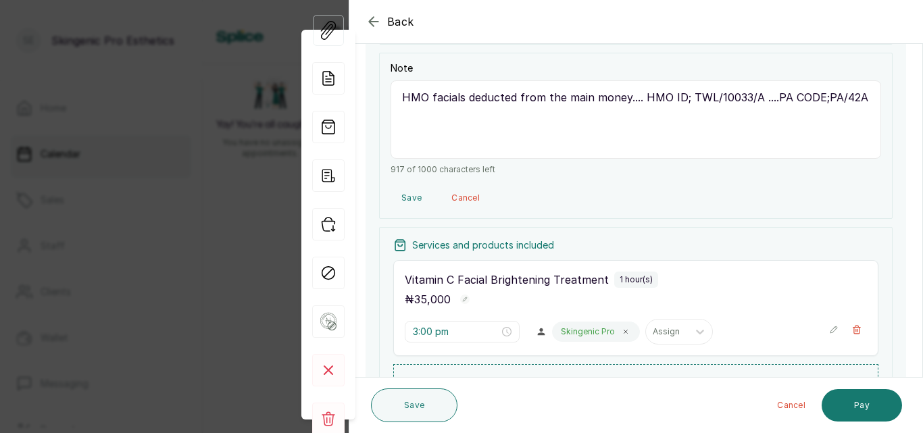
click at [773, 95] on textarea "HMO facials deducted from the main money.... HMO ID; TWL/10033/A ....PA CODE;PA…" at bounding box center [636, 119] width 491 height 78
click at [769, 99] on textarea "HMO facials deducted from the main money.... HMO ID; TWL/10033/A PA CODE;PA/42A" at bounding box center [636, 119] width 491 height 78
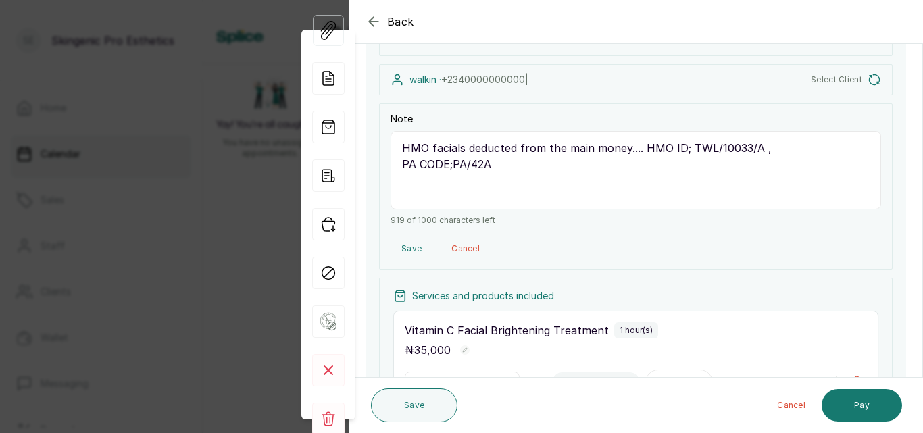
scroll to position [129, 0]
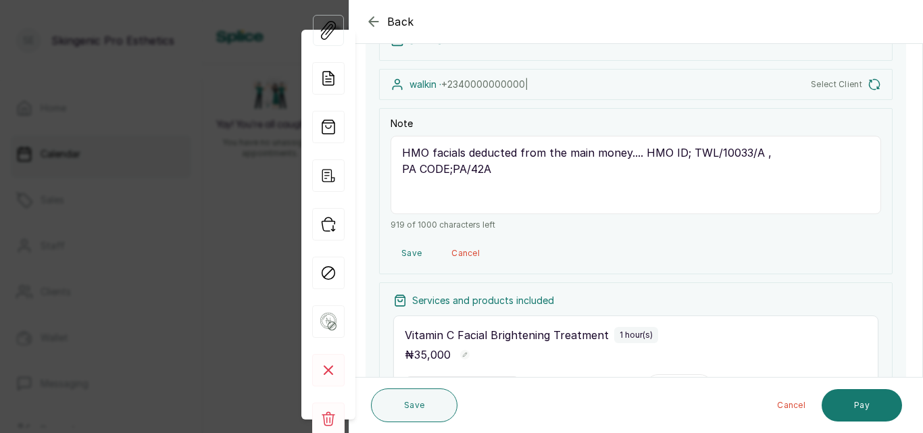
click at [462, 153] on textarea "HMO facials deducted from the main money.... HMO ID; TWL/10033/A , PA CODE;PA/4…" at bounding box center [636, 175] width 491 height 78
type textarea "HMO facials(14,000) deducted from the main money.... HMO ID; TWL/10033/A , PA C…"
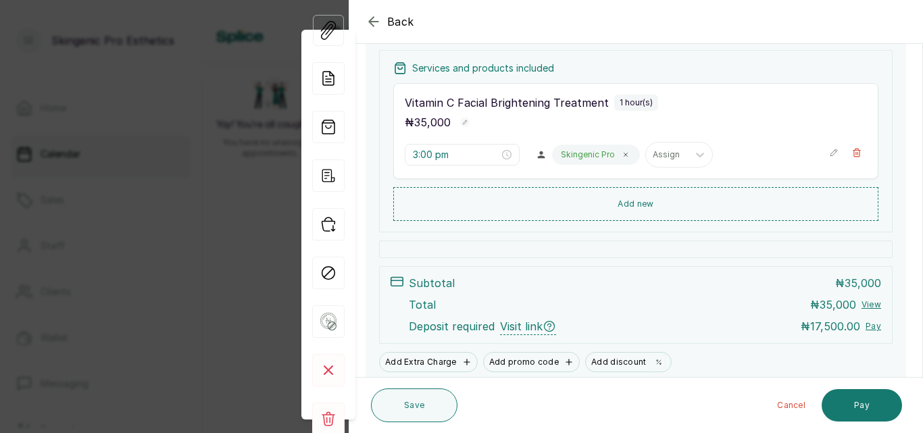
scroll to position [364, 0]
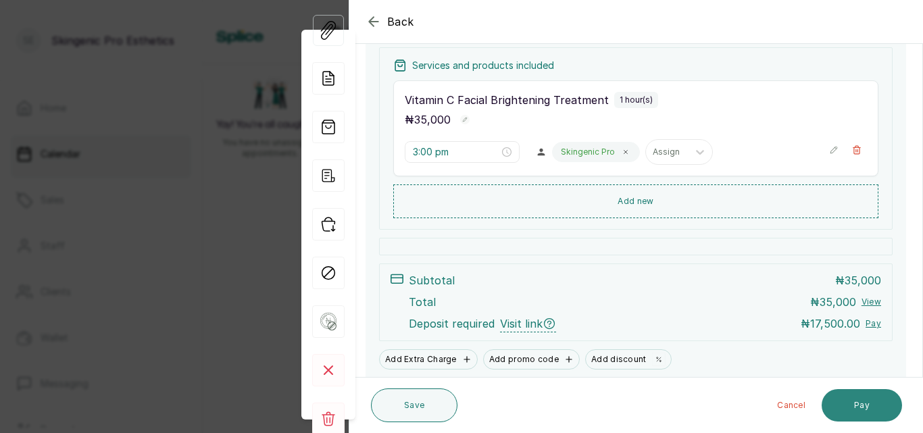
click at [861, 402] on button "Pay" at bounding box center [862, 405] width 80 height 32
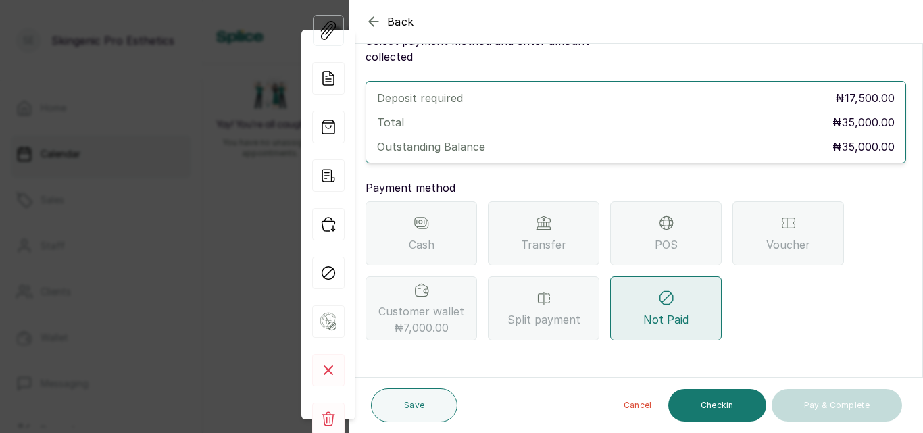
scroll to position [39, 0]
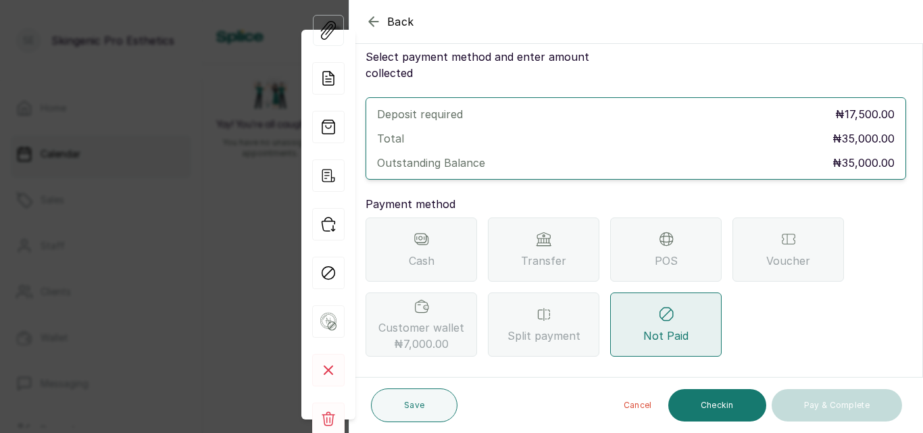
click at [532, 253] on span "Transfer" at bounding box center [543, 261] width 45 height 16
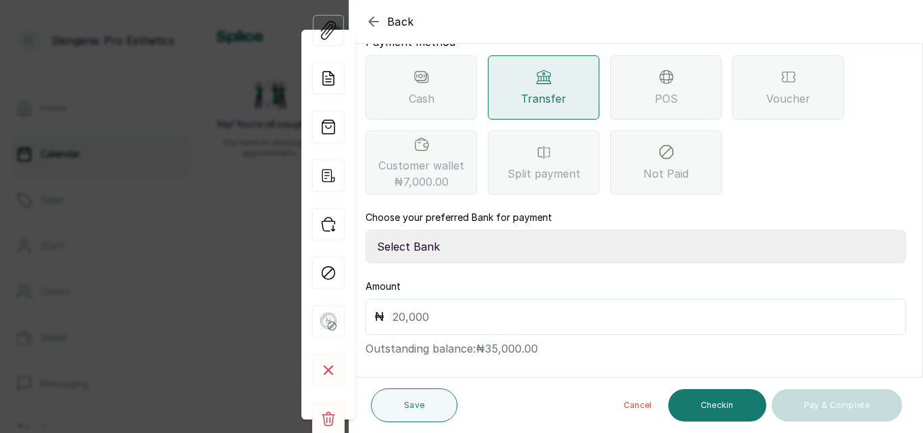
click at [531, 230] on select "Select Bank Skingenic Pro Esthetics First City Monument Bank SKINGENIC PRO ESTH…" at bounding box center [636, 247] width 541 height 34
select select "c79eea2b-aeb8-454d-b486-470d48a76130"
click at [366, 230] on select "Select Bank Skingenic Pro Esthetics First City Monument Bank SKINGENIC PRO ESTH…" at bounding box center [636, 247] width 541 height 34
click at [485, 308] on input "text" at bounding box center [645, 317] width 505 height 19
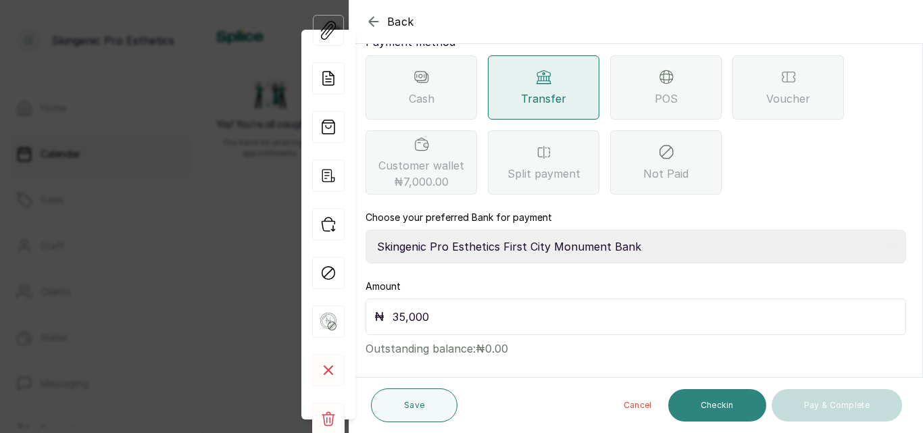
type input "35,000"
click at [746, 410] on button "Checkin" at bounding box center [718, 405] width 98 height 32
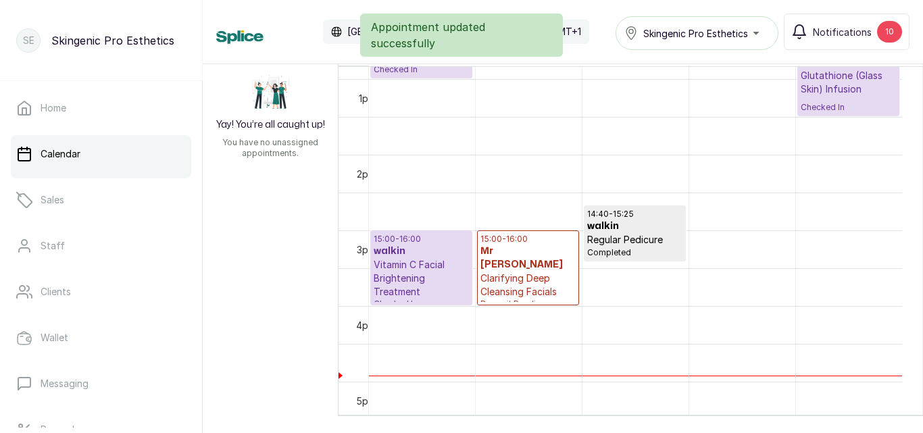
click at [406, 260] on p "Vitamin C Facial Brightening Treatment" at bounding box center [421, 278] width 95 height 41
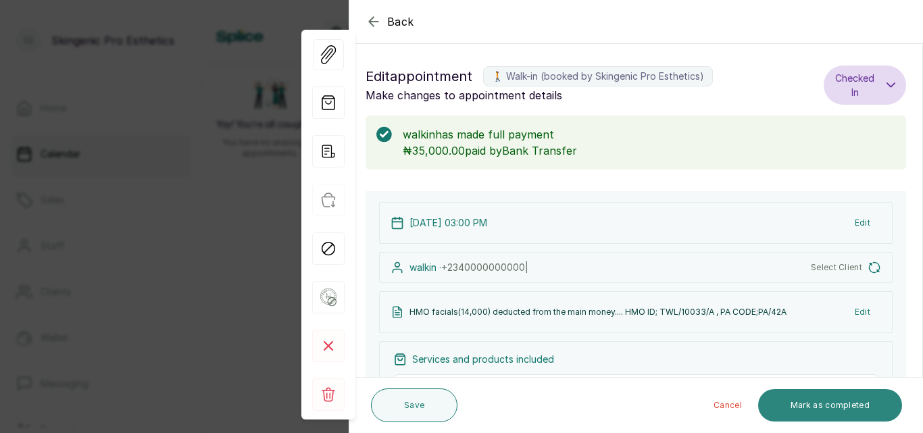
click at [832, 410] on button "Mark as completed" at bounding box center [831, 405] width 144 height 32
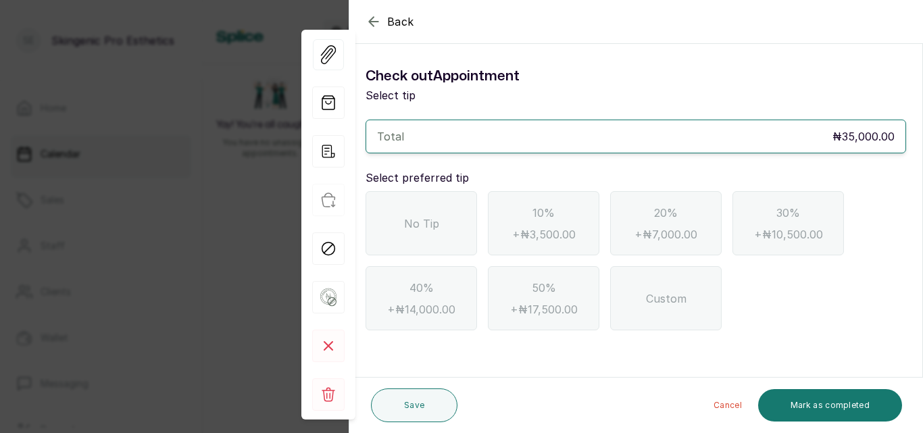
click at [454, 206] on div "No Tip" at bounding box center [422, 223] width 112 height 64
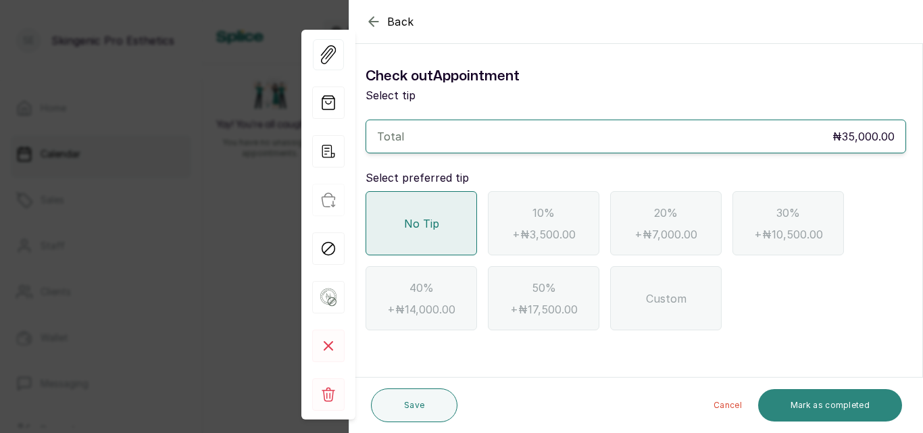
click at [837, 410] on button "Mark as completed" at bounding box center [831, 405] width 144 height 32
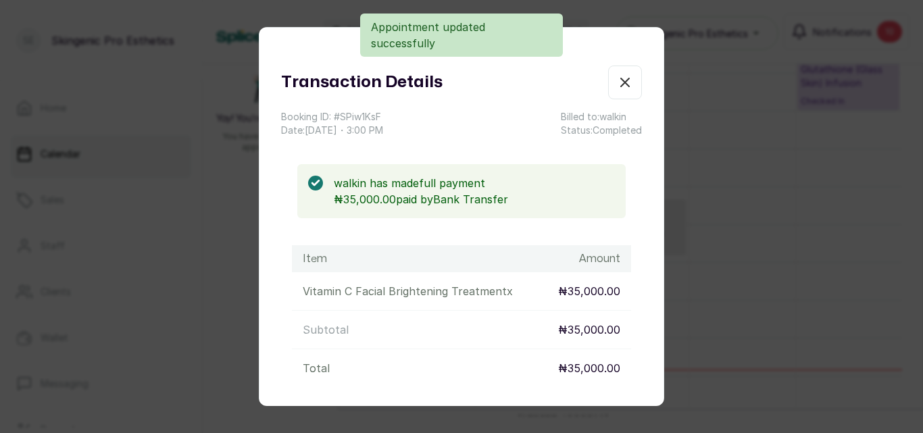
click at [608, 82] on button "Show no-show/cancelled" at bounding box center [625, 83] width 34 height 34
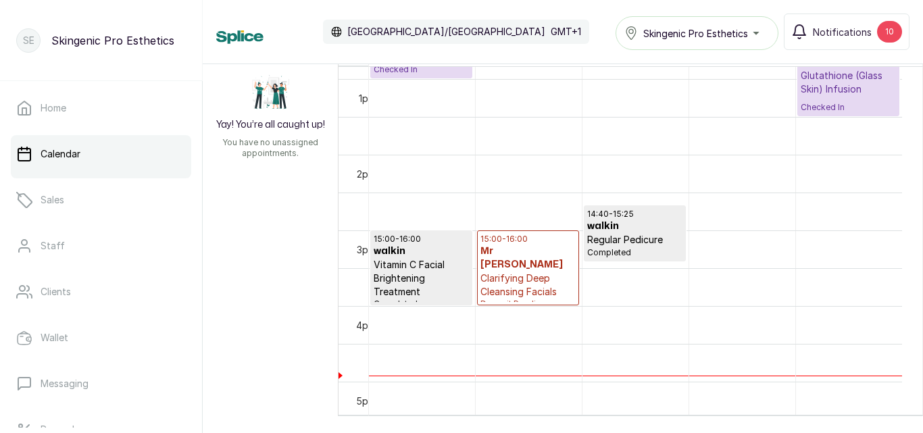
click at [535, 272] on p "Clarifying Deep Cleansing Facials" at bounding box center [528, 285] width 95 height 27
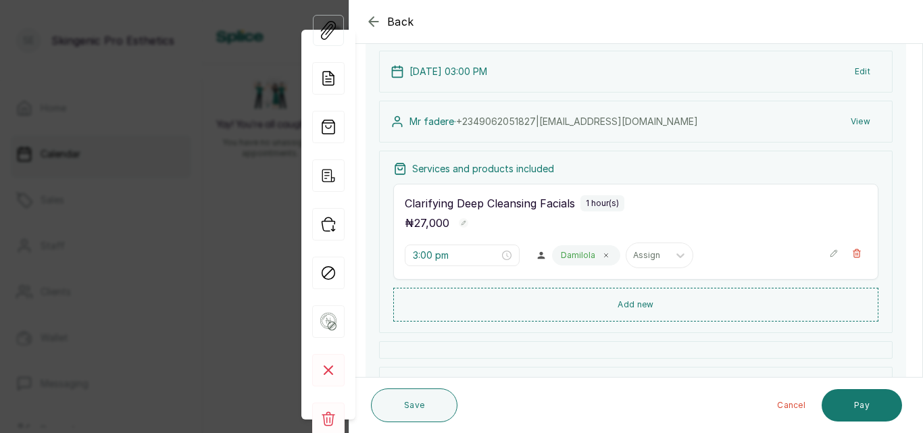
scroll to position [119, 0]
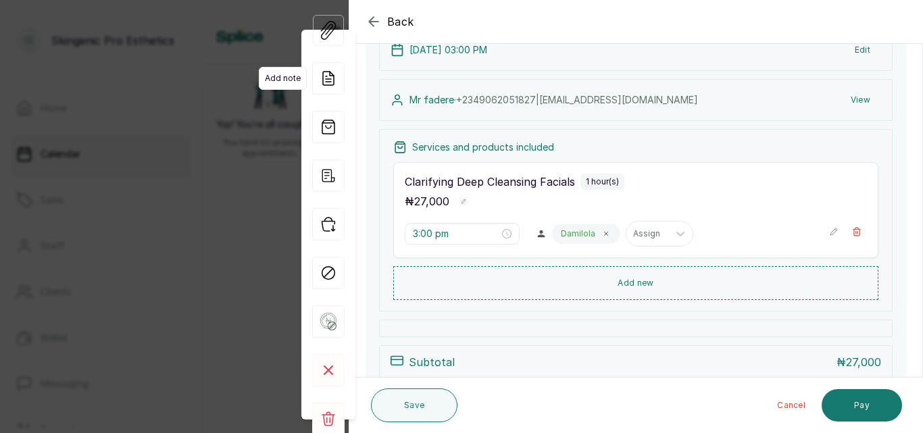
click at [325, 72] on icon at bounding box center [328, 79] width 11 height 14
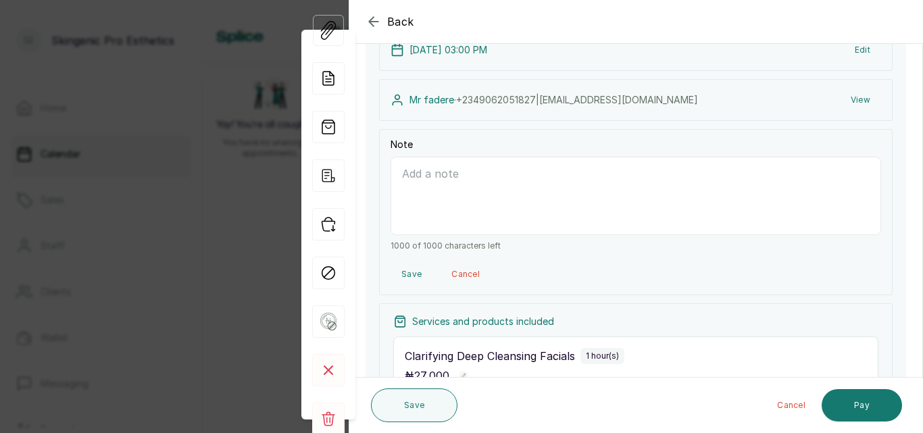
click at [444, 187] on textarea "Note" at bounding box center [636, 196] width 491 height 78
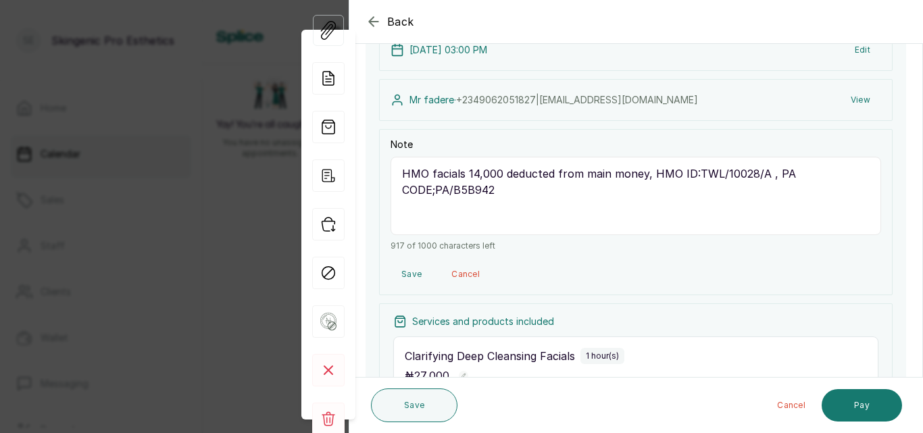
type textarea "HMO facials 14,000 deducted from main money, HMO ID:TWL/10028/A , PA CODE;PA/B5…"
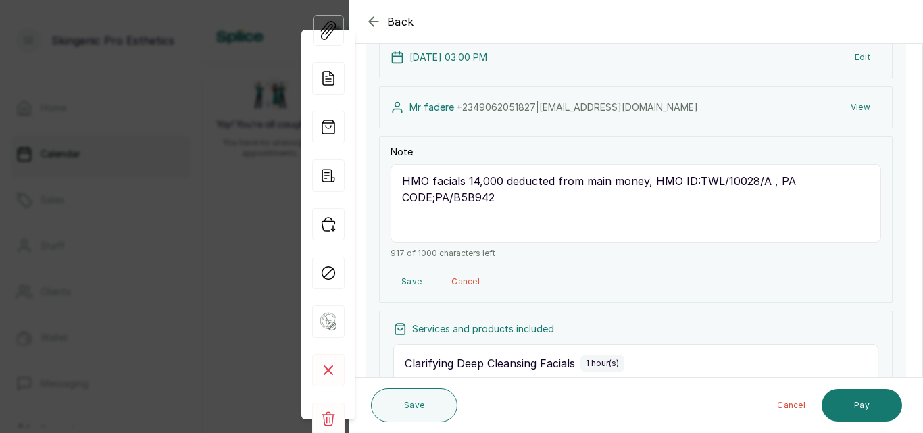
scroll to position [103, 0]
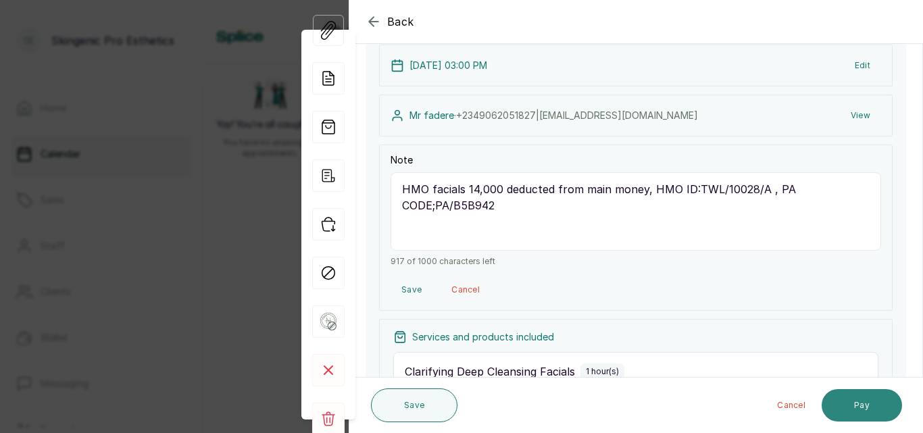
click at [882, 410] on button "Pay" at bounding box center [862, 405] width 80 height 32
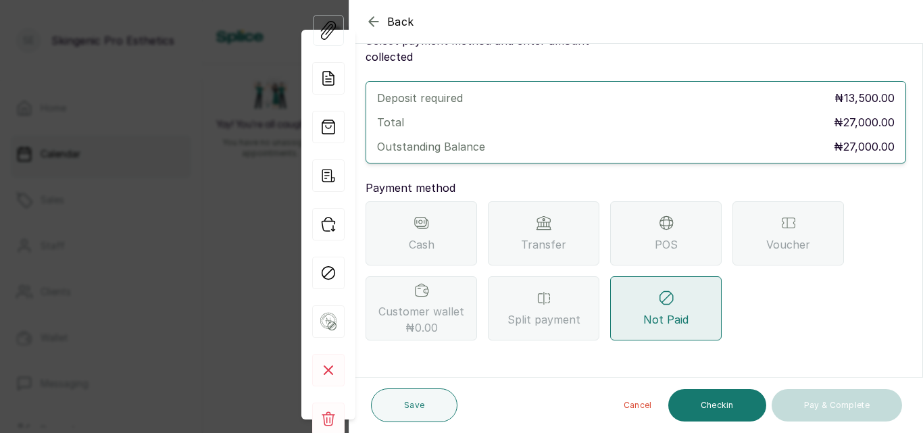
scroll to position [39, 0]
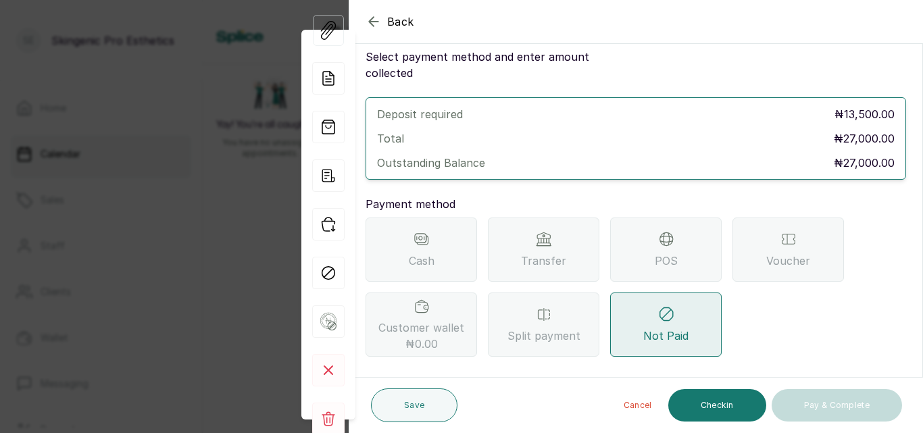
click at [508, 243] on div "Transfer" at bounding box center [544, 250] width 112 height 64
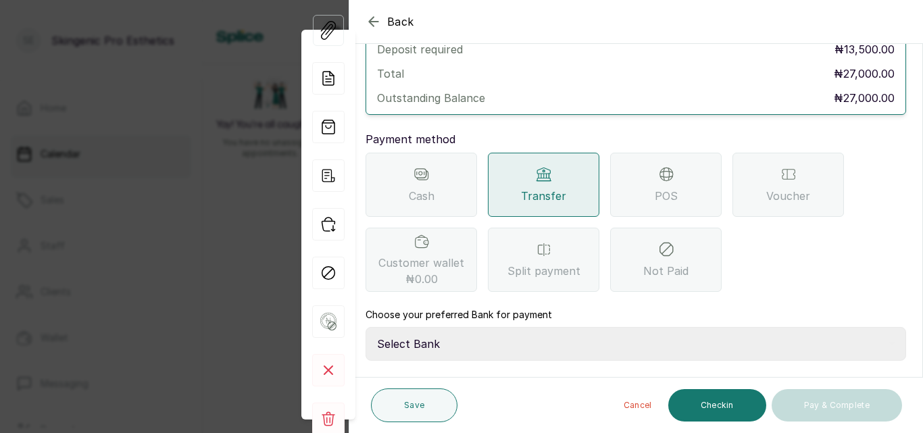
click at [473, 327] on select "Select Bank Skingenic Pro Esthetics First City Monument Bank SKINGENIC PRO ESTH…" at bounding box center [636, 344] width 541 height 34
select select "c79eea2b-aeb8-454d-b486-470d48a76130"
click at [366, 327] on select "Select Bank Skingenic Pro Esthetics First City Monument Bank SKINGENIC PRO ESTH…" at bounding box center [636, 344] width 541 height 34
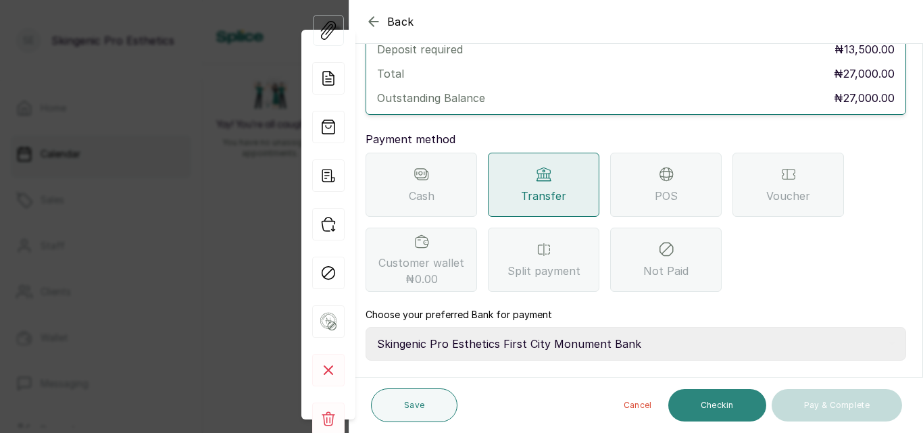
click at [729, 407] on button "Checkin" at bounding box center [718, 405] width 98 height 32
click at [729, 406] on button "Checkin" at bounding box center [718, 405] width 98 height 32
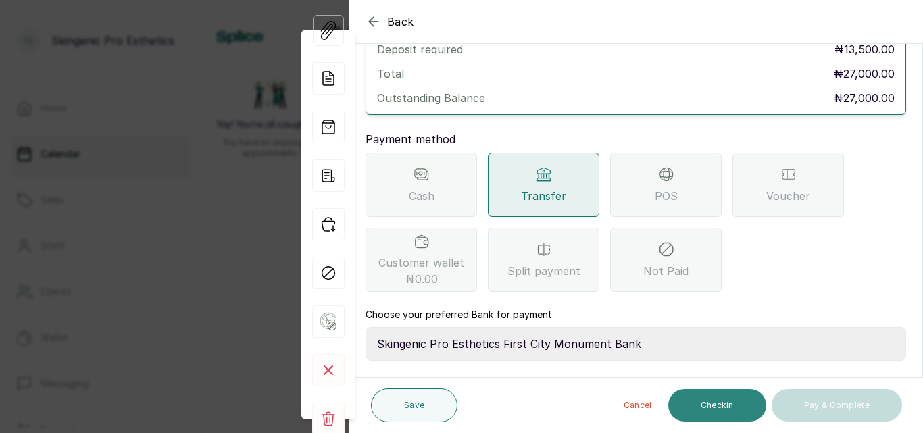
click at [729, 406] on button "Checkin" at bounding box center [718, 405] width 98 height 32
click at [669, 389] on button "Checkin" at bounding box center [718, 405] width 98 height 32
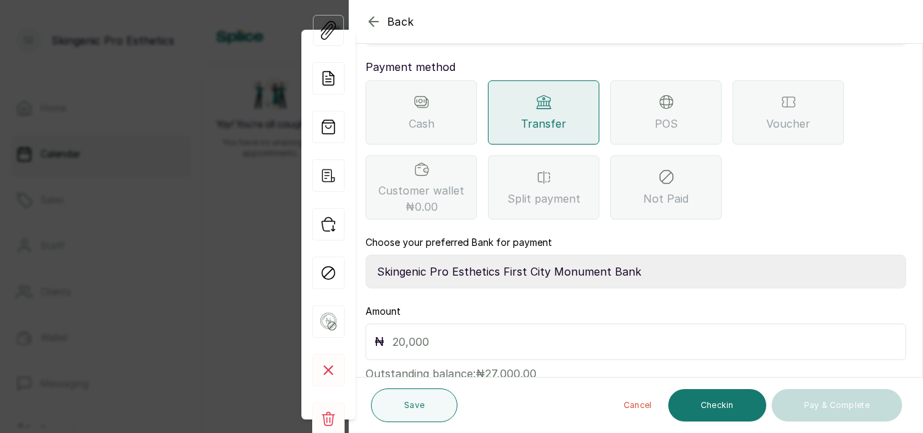
scroll to position [201, 0]
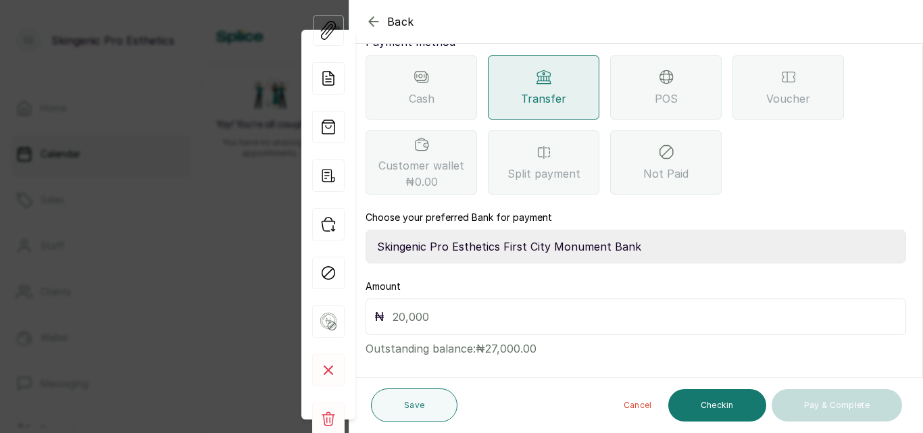
click at [443, 308] on input "text" at bounding box center [645, 317] width 505 height 19
type input "27,000"
click at [711, 405] on button "Checkin" at bounding box center [718, 405] width 98 height 32
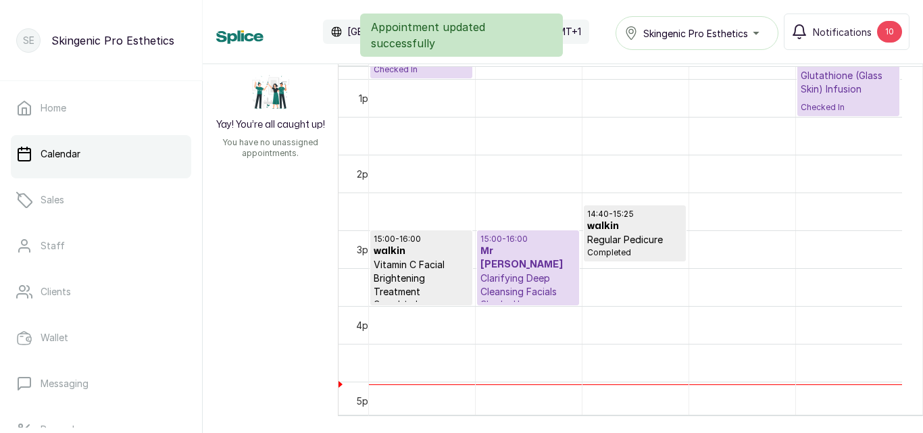
click at [527, 283] on p "Clarifying Deep Cleansing Facials" at bounding box center [528, 285] width 95 height 27
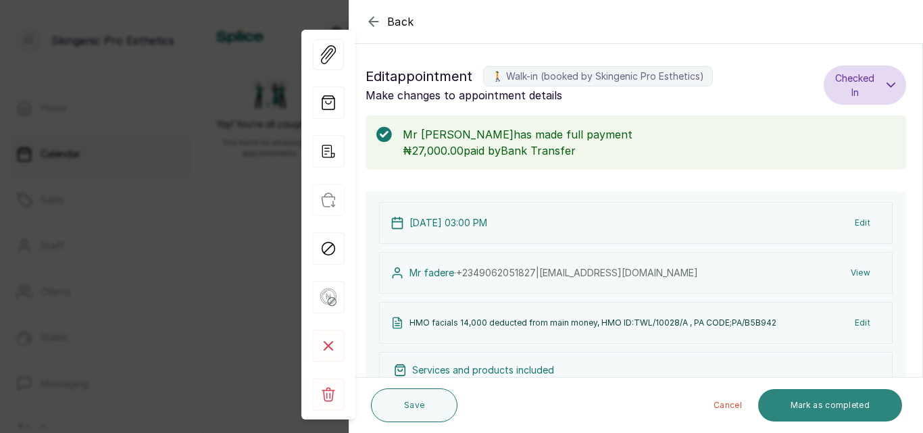
click at [783, 398] on button "Mark as completed" at bounding box center [831, 405] width 144 height 32
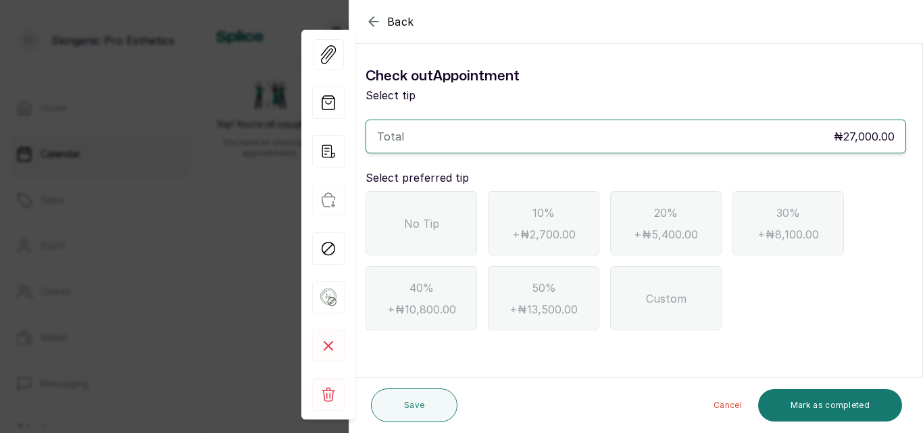
click at [417, 240] on div "No Tip" at bounding box center [422, 223] width 112 height 64
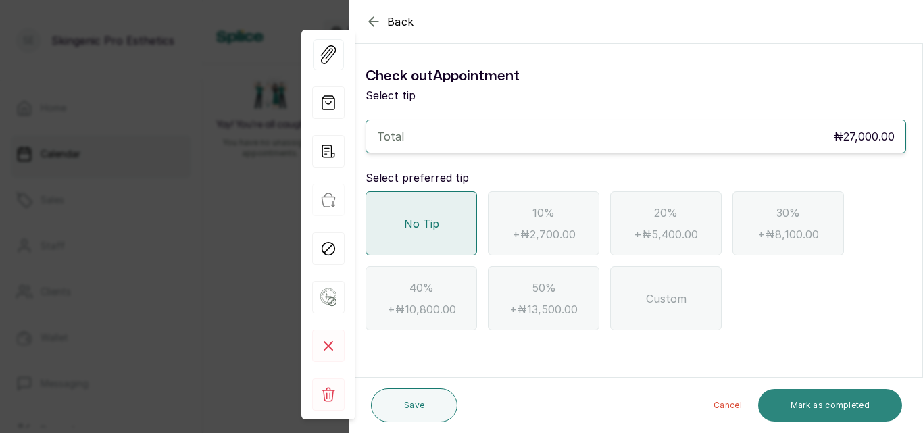
click at [789, 396] on button "Mark as completed" at bounding box center [831, 405] width 144 height 32
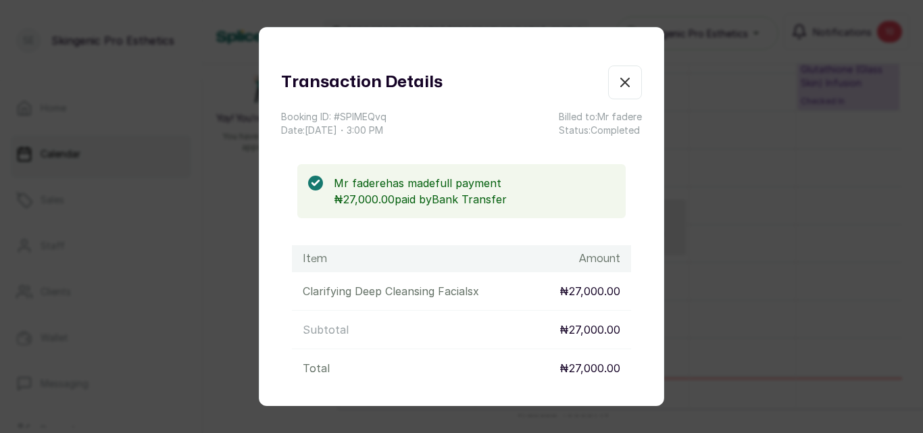
click at [608, 74] on button "Show no-show/cancelled" at bounding box center [625, 83] width 34 height 34
